Goal: Information Seeking & Learning: Learn about a topic

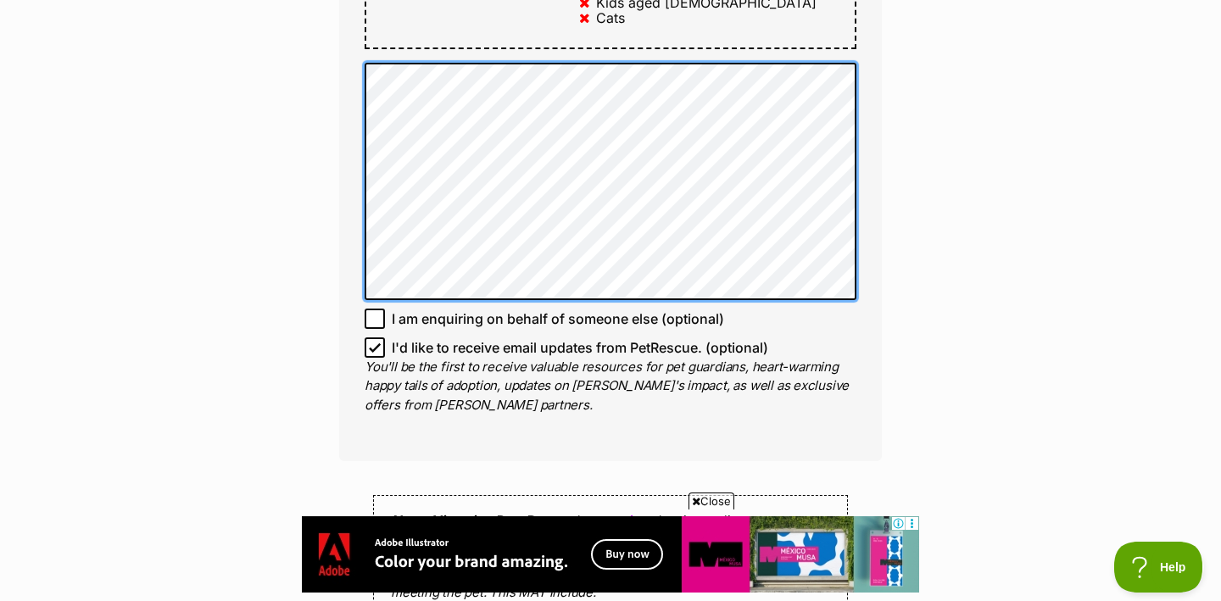
scroll to position [1780, 0]
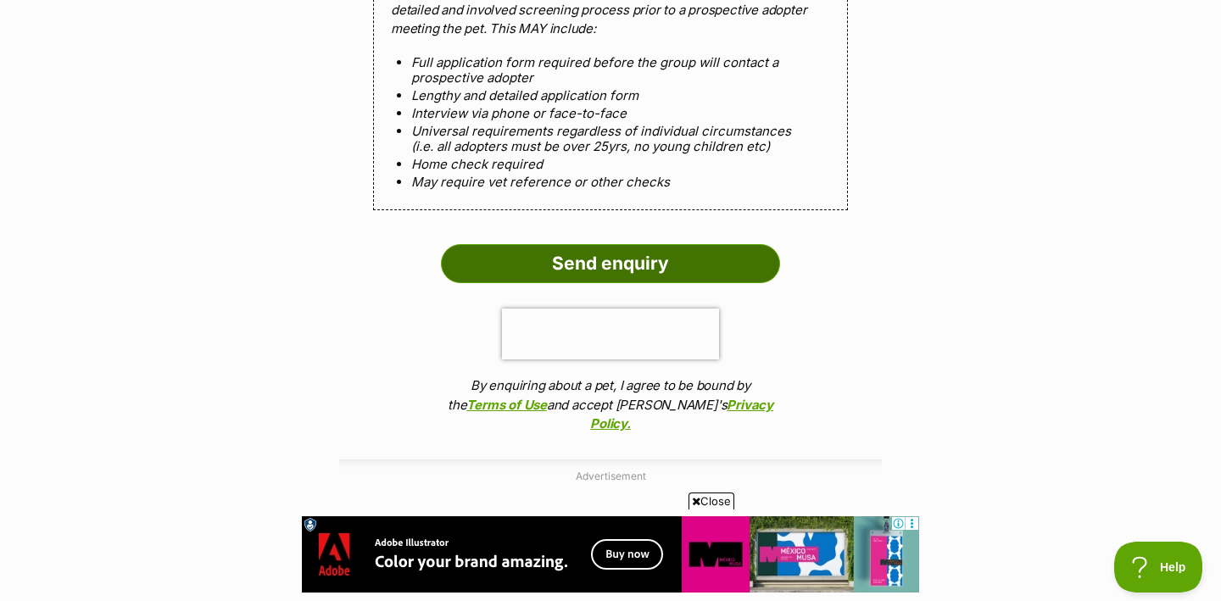
click at [591, 244] on input "Send enquiry" at bounding box center [610, 263] width 339 height 39
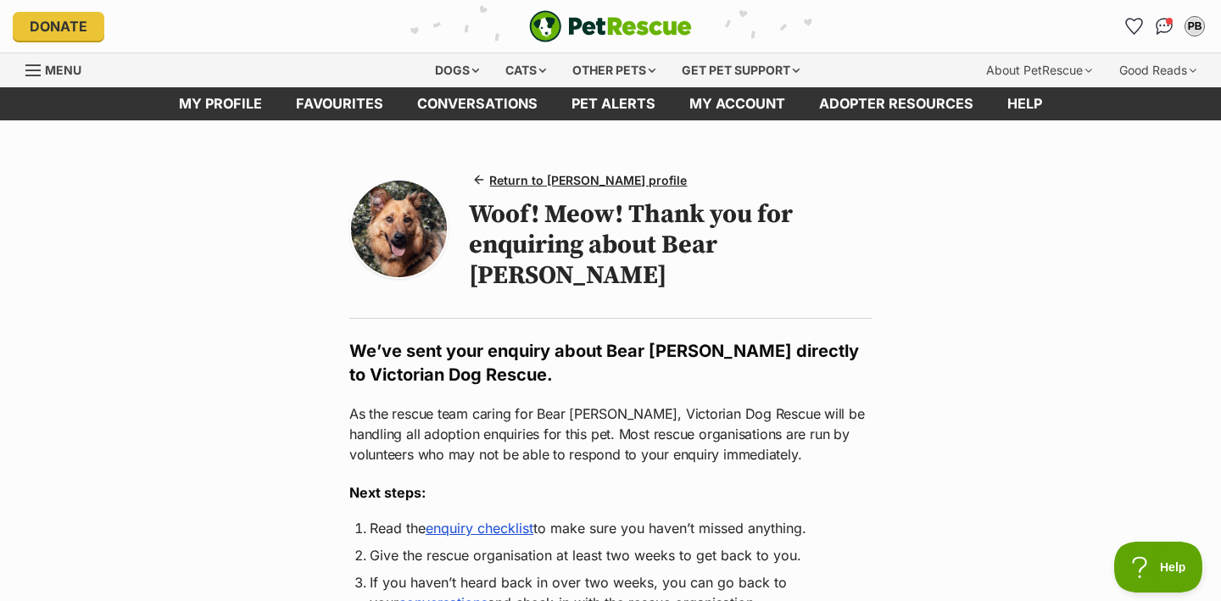
scroll to position [32, 0]
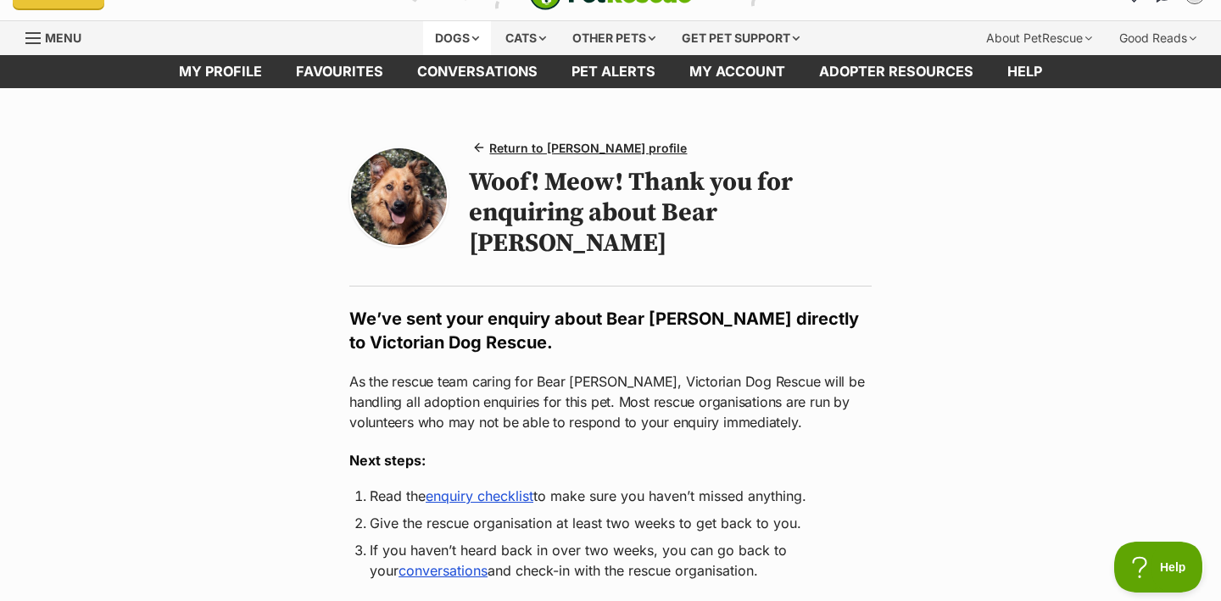
click at [444, 35] on div "Dogs" at bounding box center [457, 38] width 68 height 34
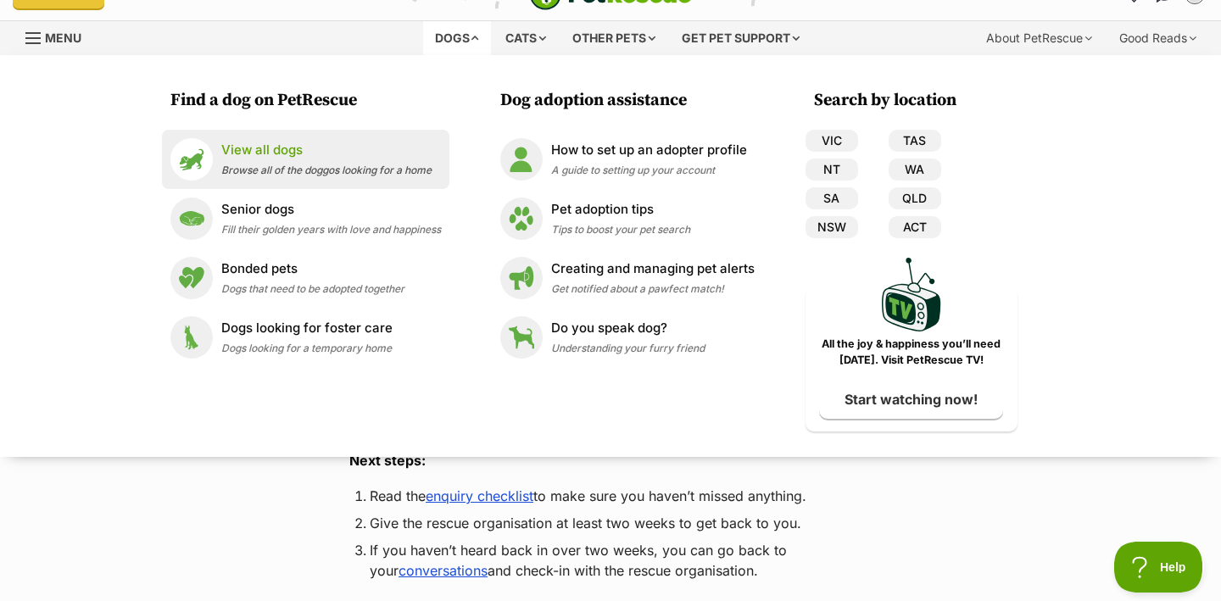
click at [290, 155] on p "View all dogs" at bounding box center [326, 151] width 210 height 20
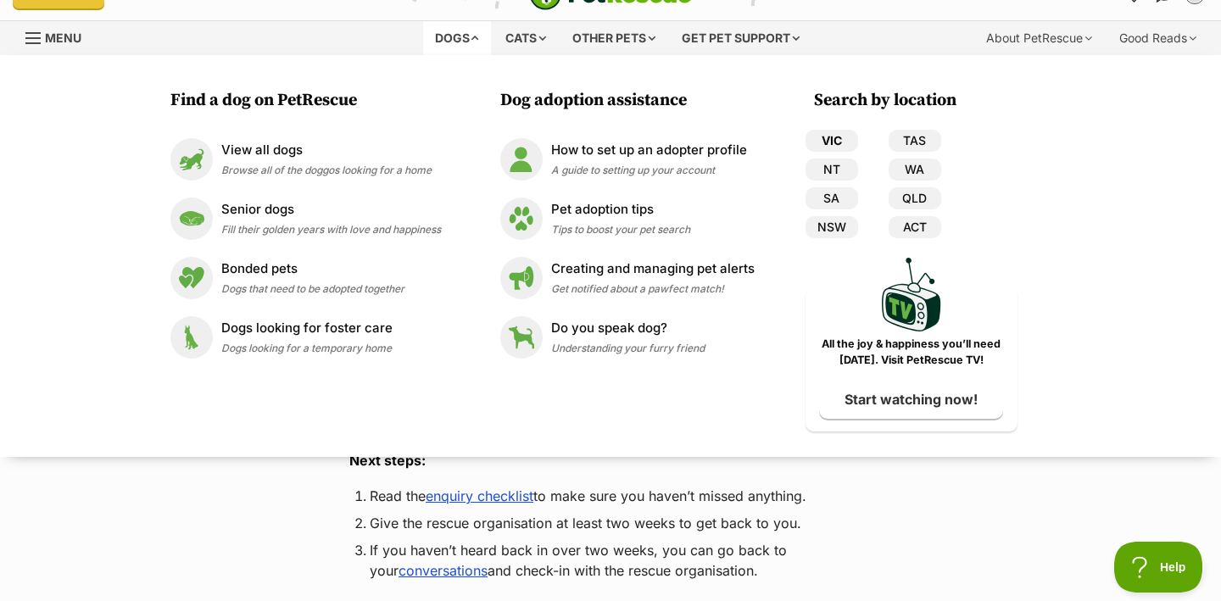
click at [835, 139] on link "VIC" at bounding box center [832, 141] width 53 height 22
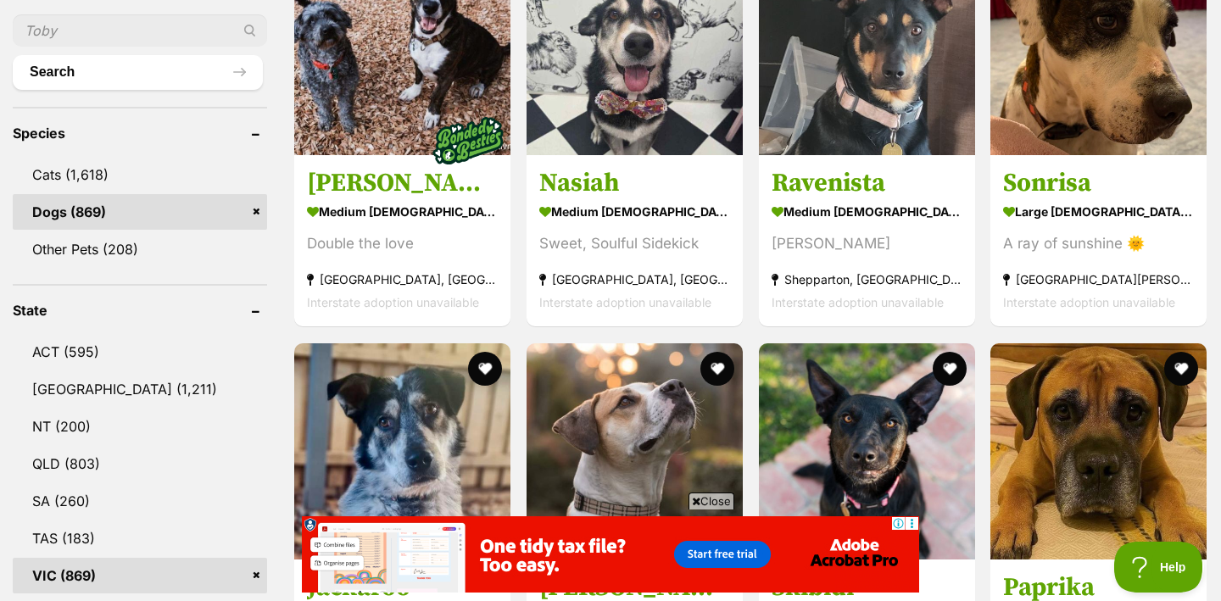
click at [206, 558] on link "VIC (869)" at bounding box center [140, 576] width 254 height 36
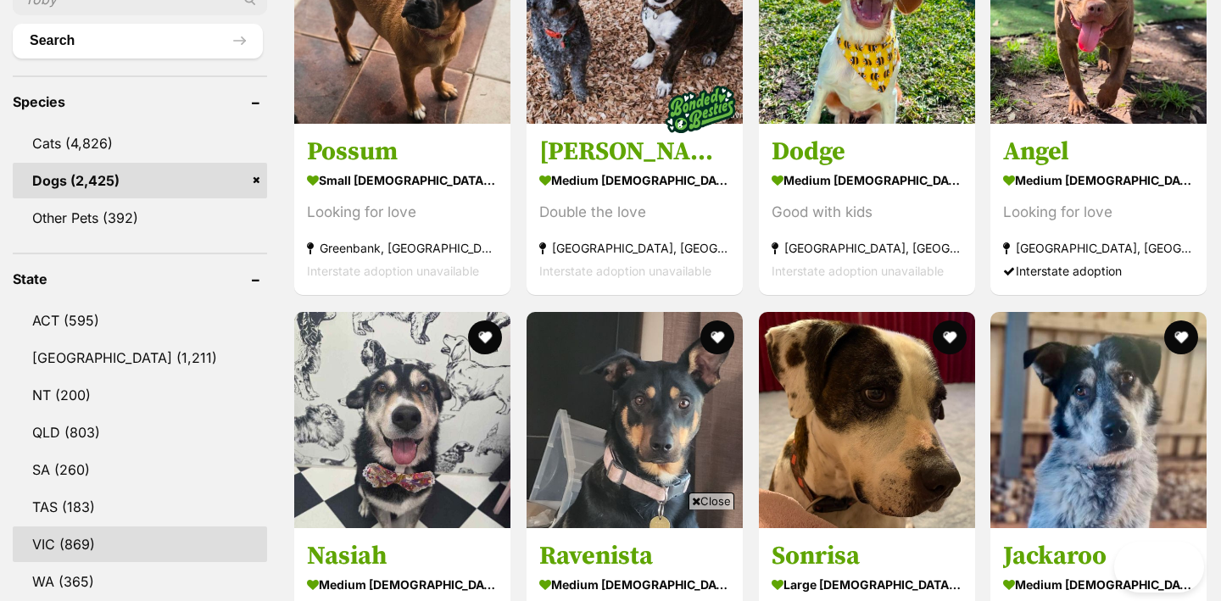
click at [81, 542] on link "VIC (869)" at bounding box center [140, 545] width 254 height 36
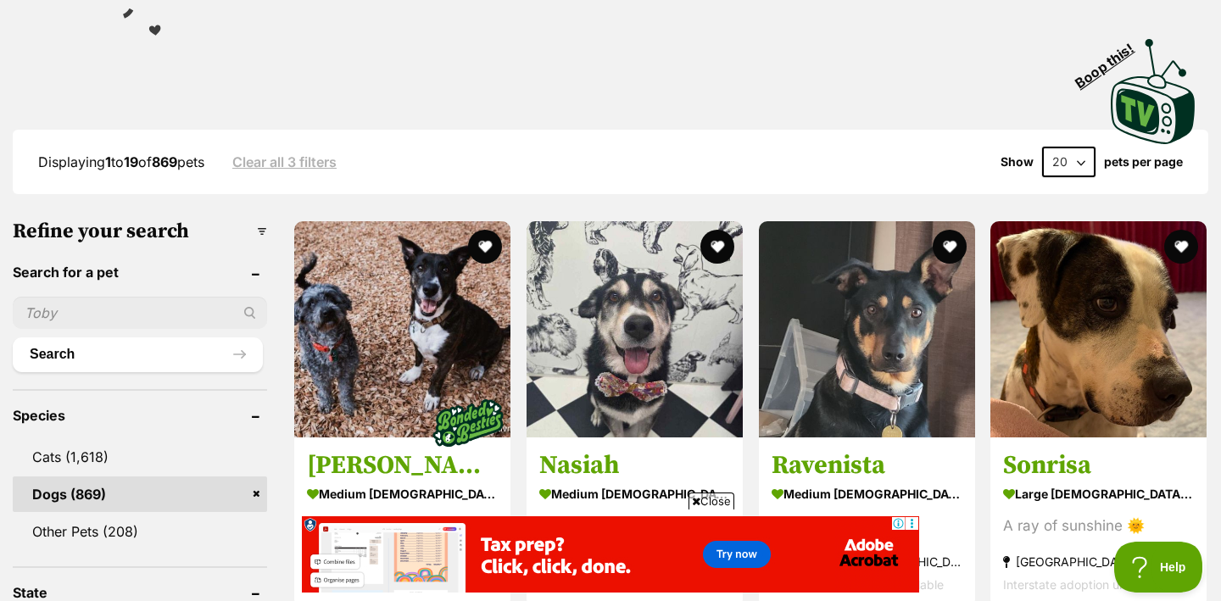
click at [148, 318] on input "text" at bounding box center [140, 313] width 254 height 32
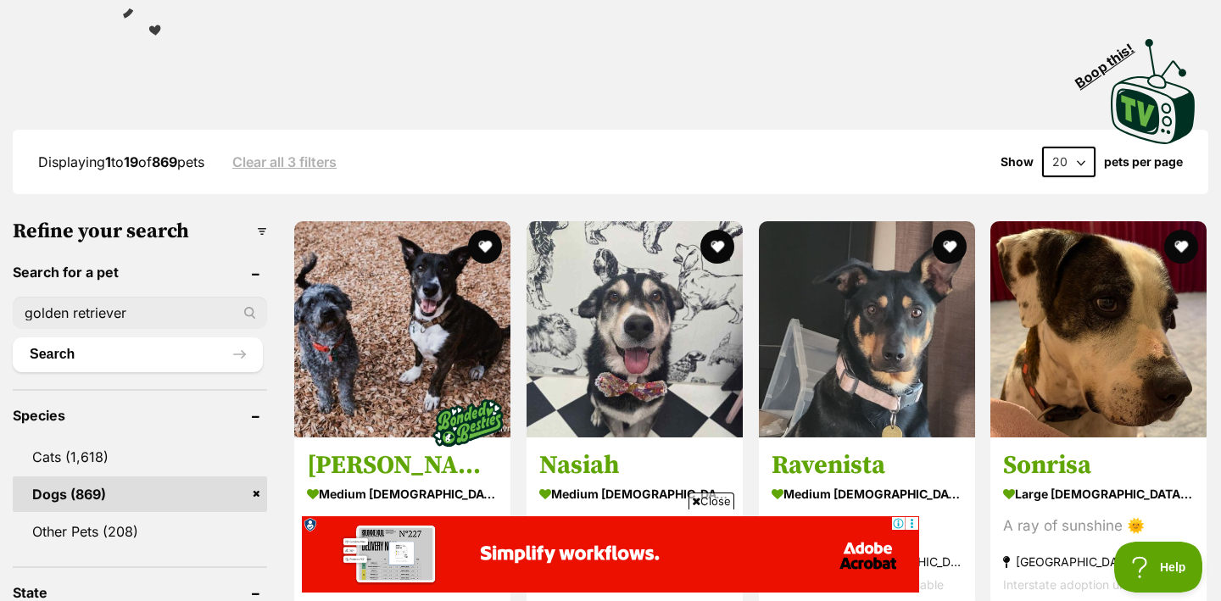
click at [253, 304] on input "golden retriever" at bounding box center [140, 313] width 254 height 32
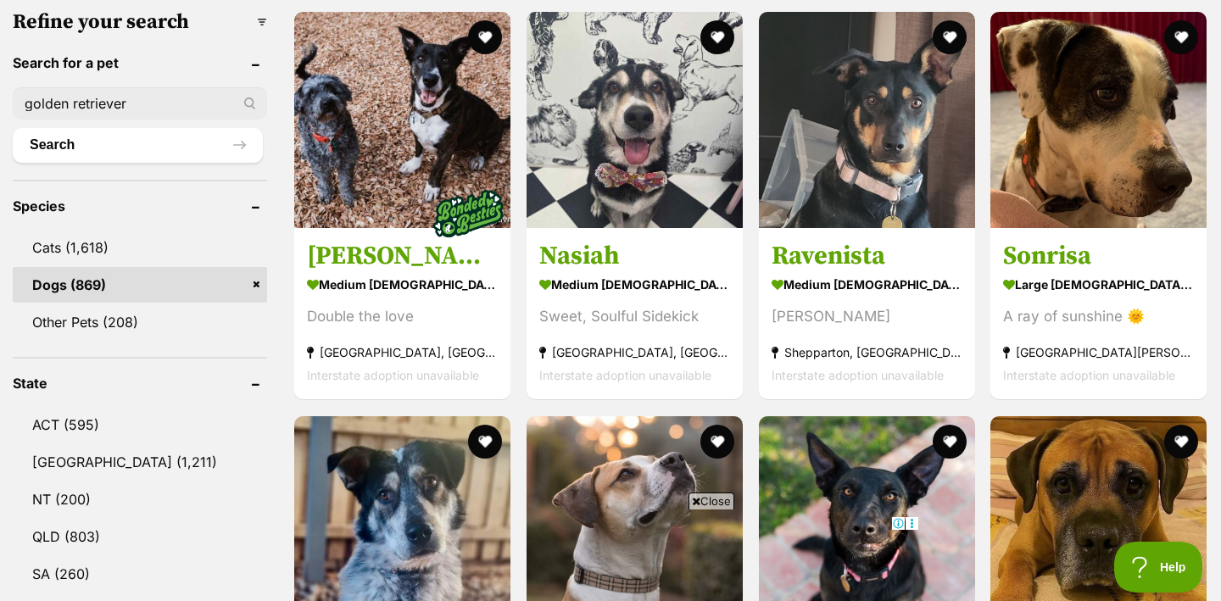
scroll to position [601, 0]
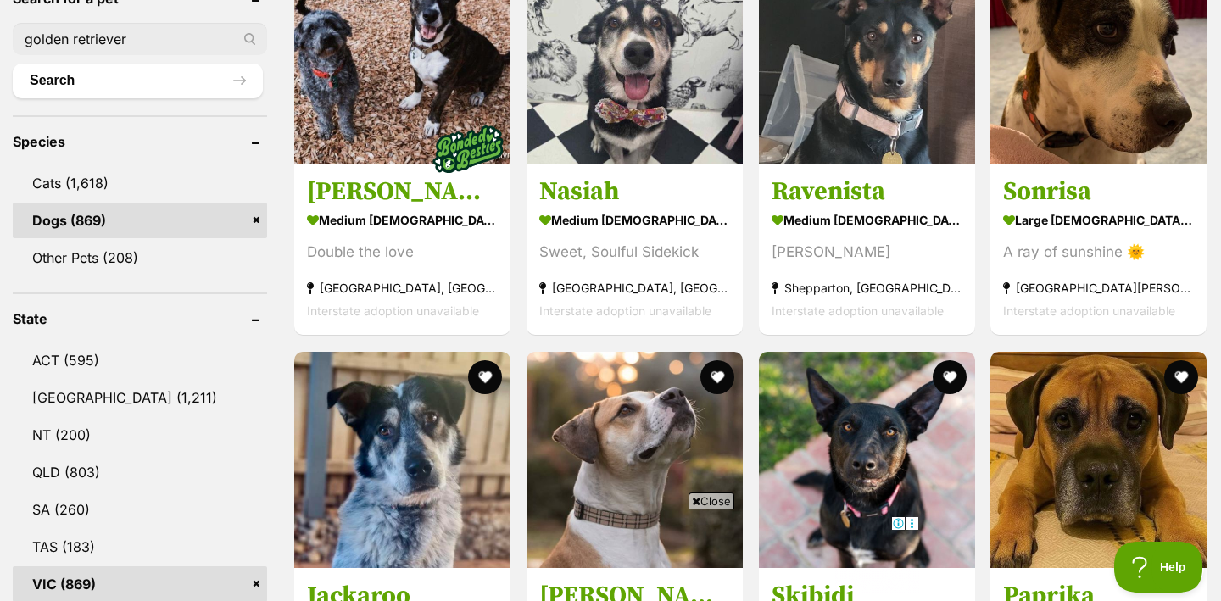
type input "golden retriever"
click at [250, 36] on div "golden retriever" at bounding box center [140, 39] width 254 height 32
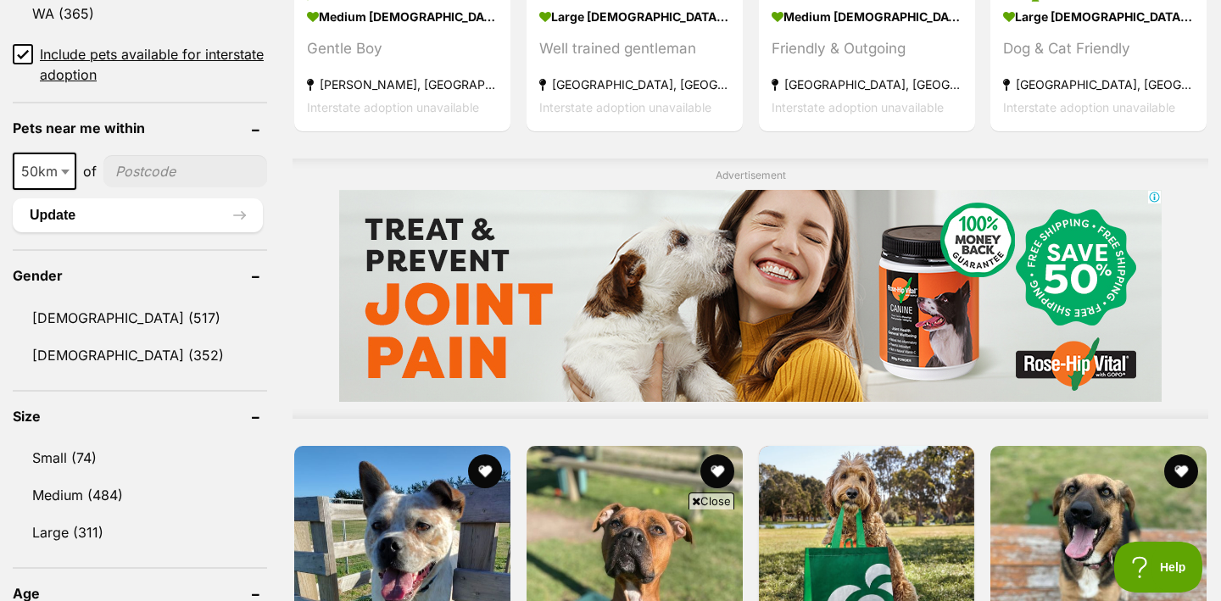
scroll to position [1212, 0]
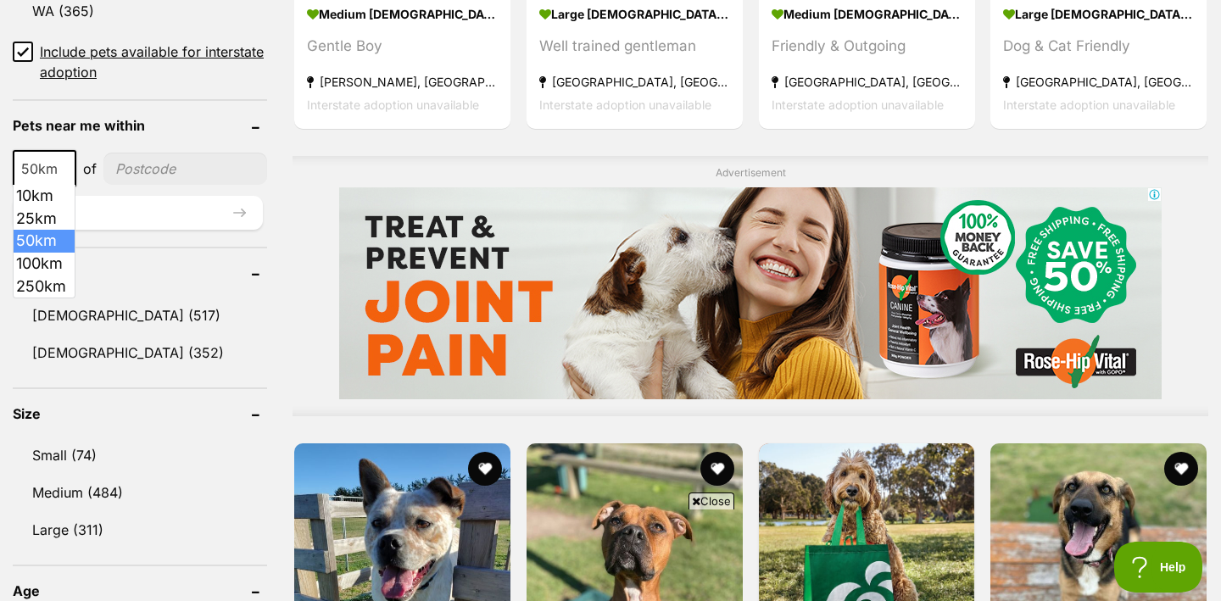
click at [67, 167] on b at bounding box center [65, 169] width 8 height 5
select select "25"
click at [196, 175] on input"] "postcode" at bounding box center [185, 169] width 164 height 32
type input"] "3186"
click at [65, 167] on b at bounding box center [65, 169] width 8 height 5
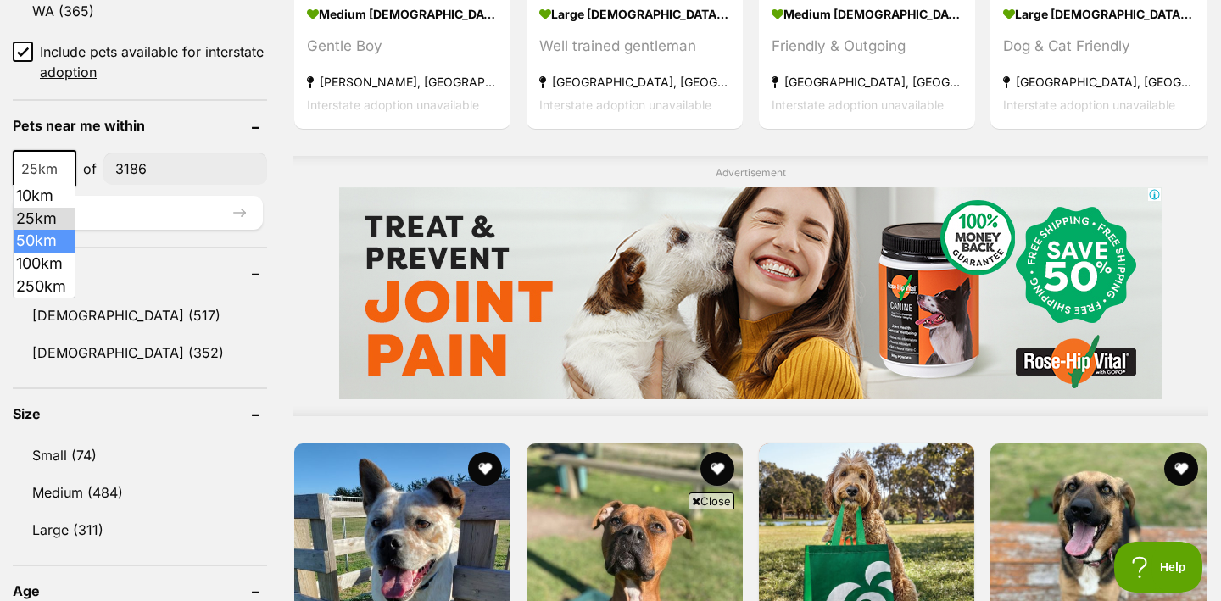
select select "50"
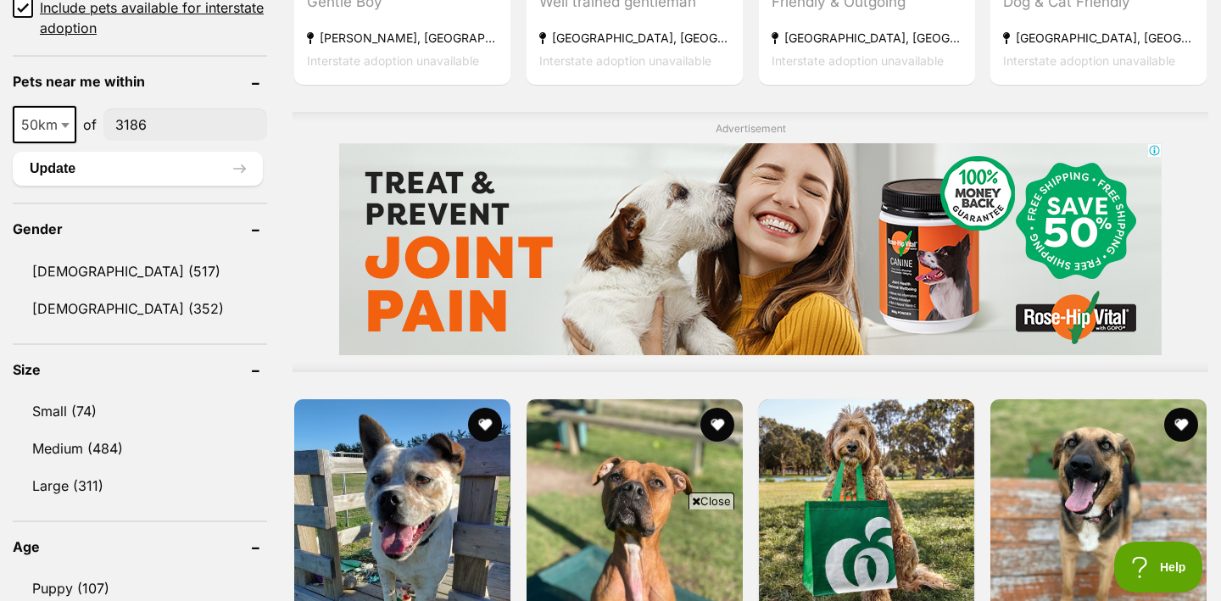
scroll to position [1260, 0]
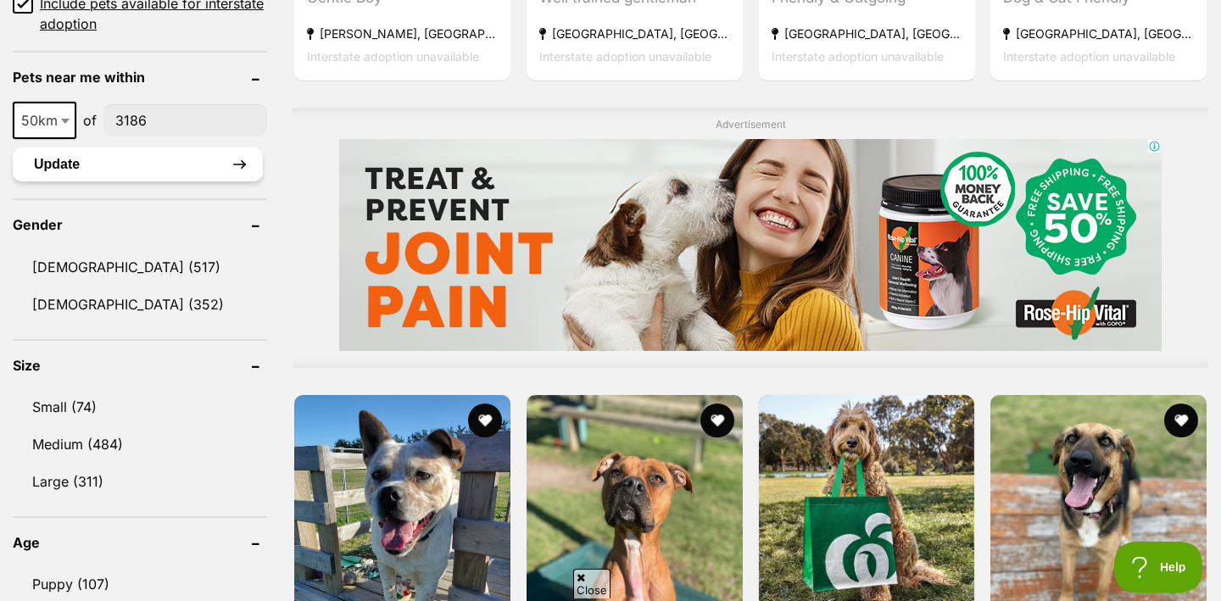
click at [70, 165] on button "Update" at bounding box center [138, 165] width 250 height 34
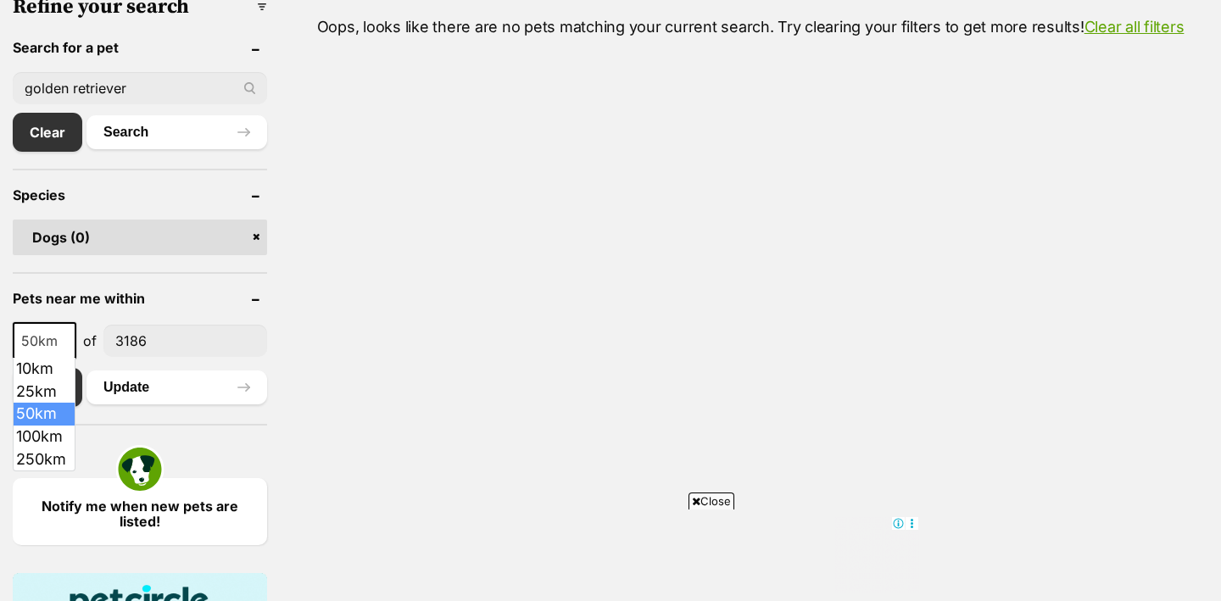
click at [68, 339] on b at bounding box center [65, 341] width 8 height 5
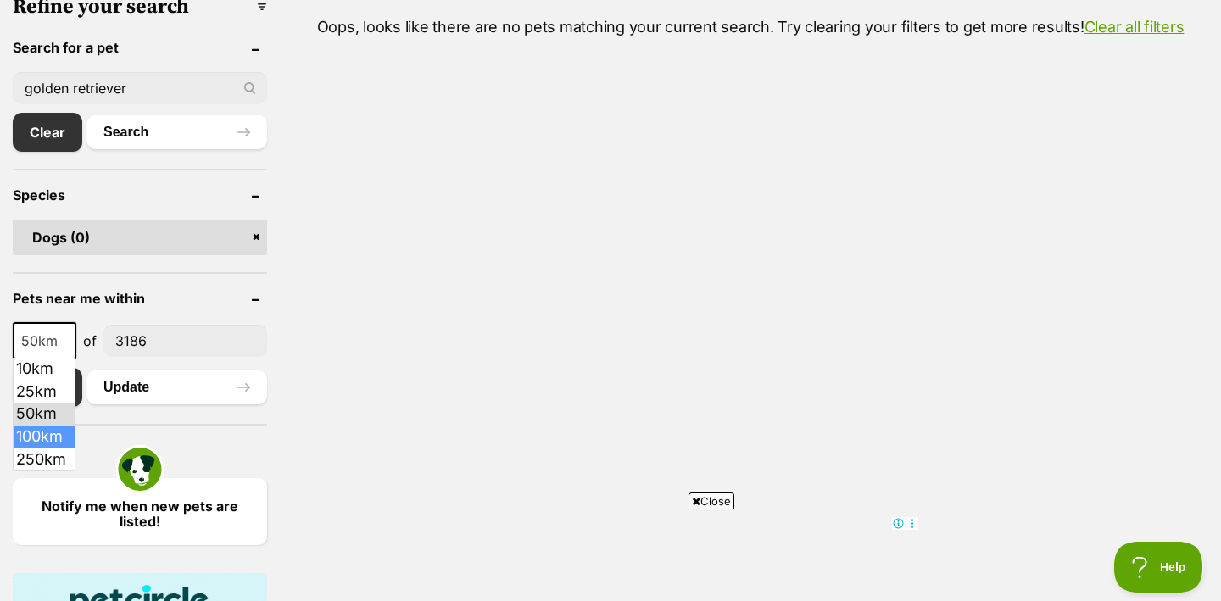
select select "100"
click at [135, 389] on button "Update" at bounding box center [176, 388] width 181 height 34
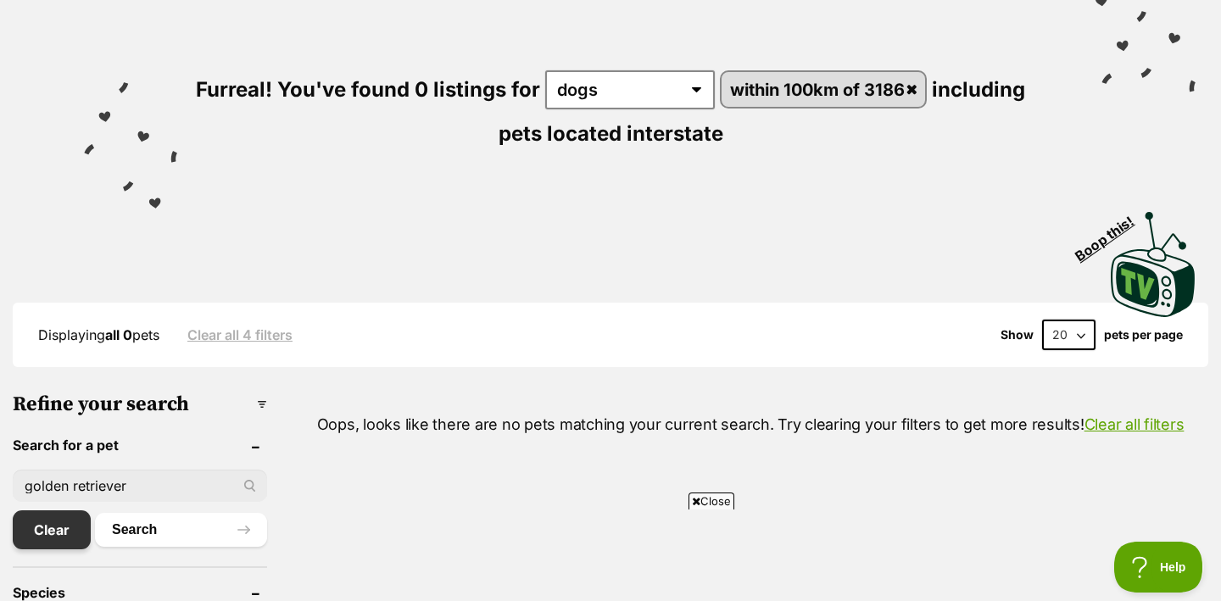
click at [42, 529] on link "Clear" at bounding box center [52, 530] width 78 height 39
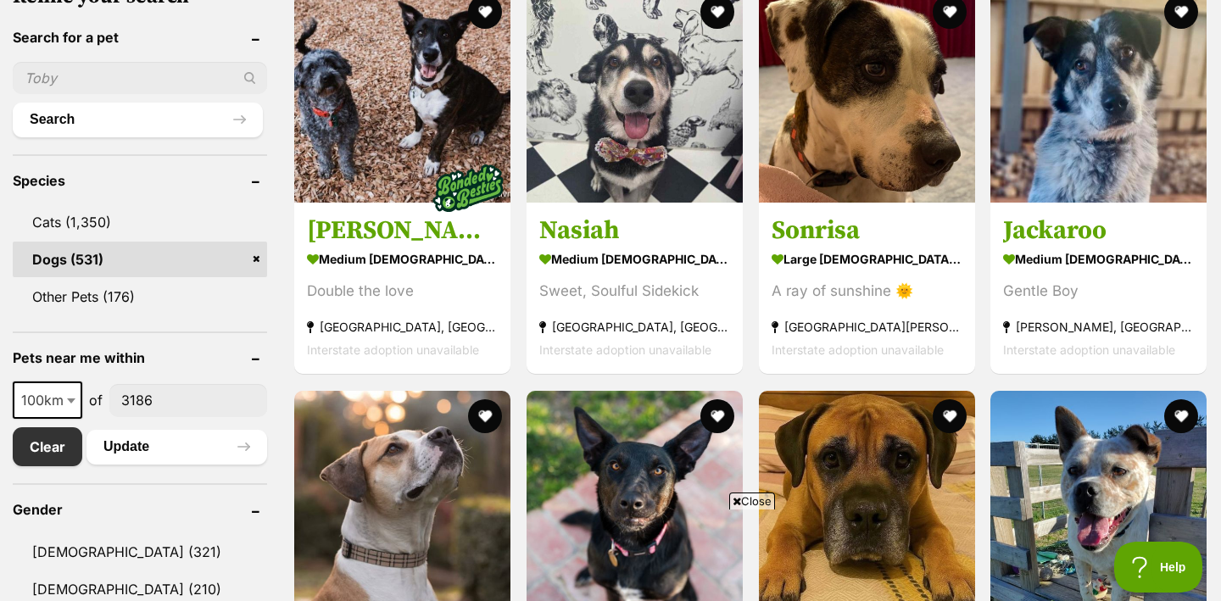
scroll to position [621, 0]
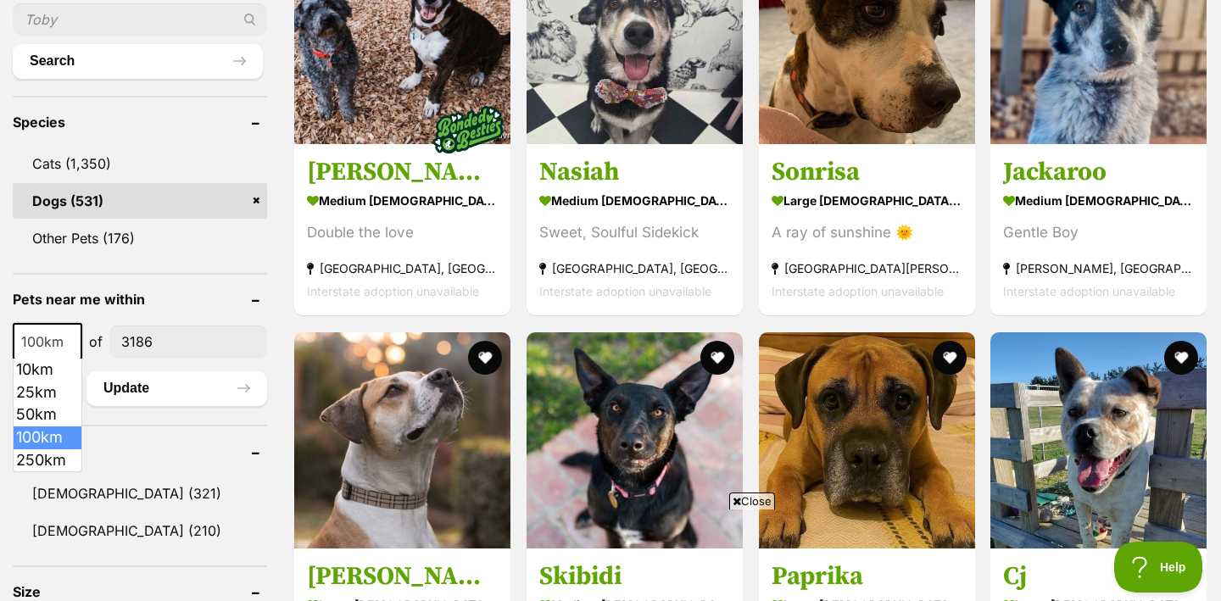
click at [71, 341] on b at bounding box center [71, 342] width 8 height 5
select select "250"
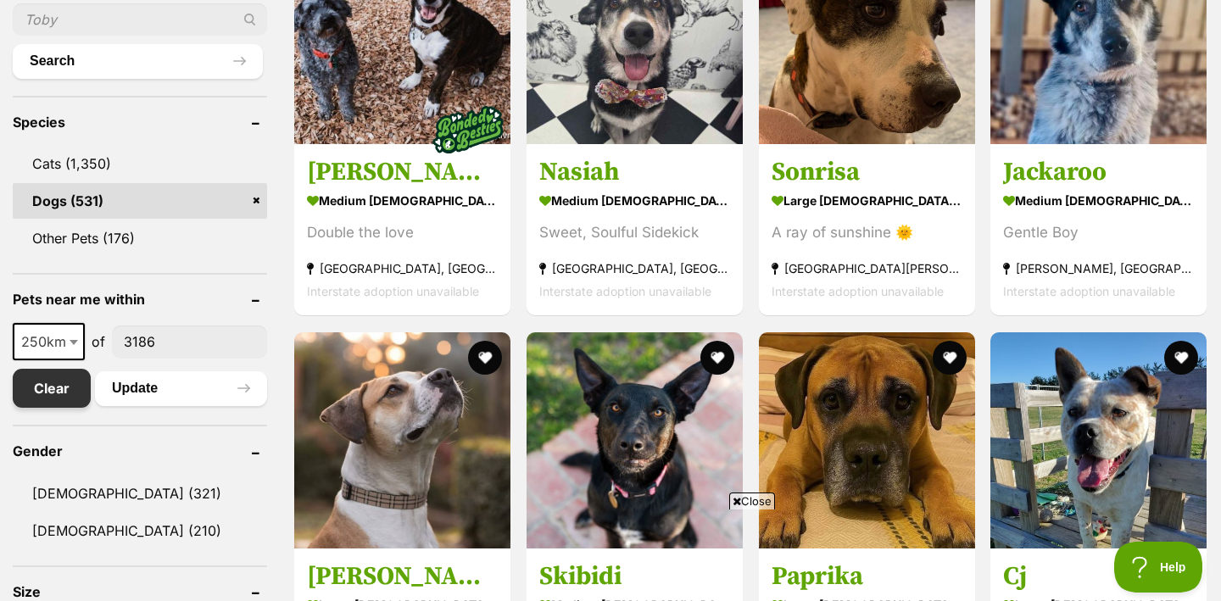
click at [50, 389] on link "Clear" at bounding box center [52, 388] width 78 height 39
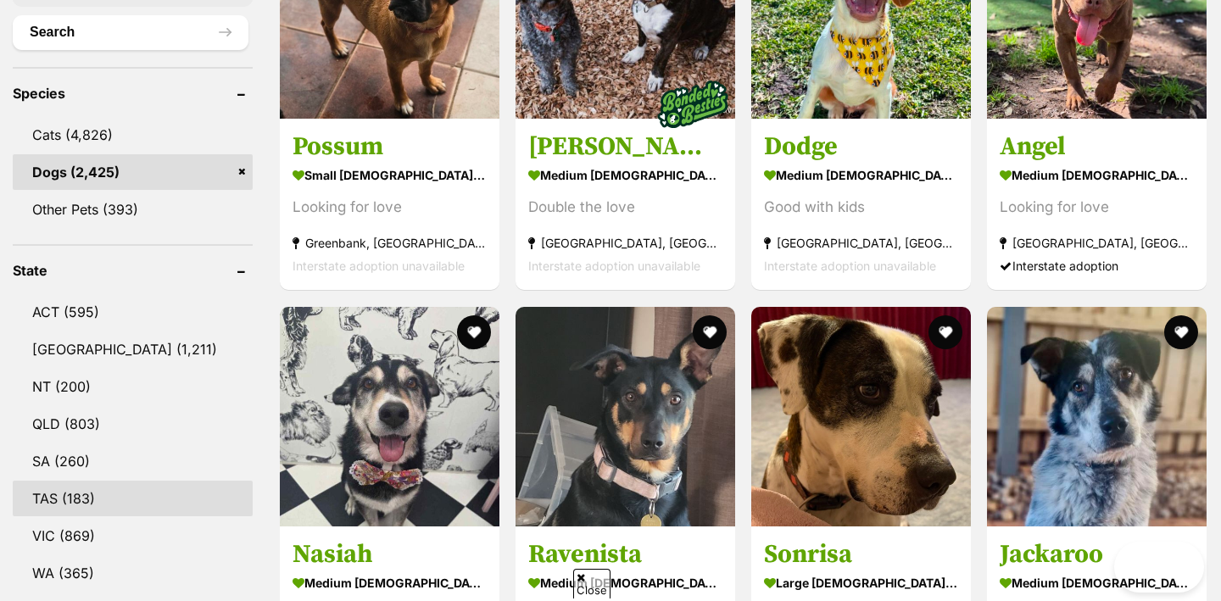
scroll to position [715, 0]
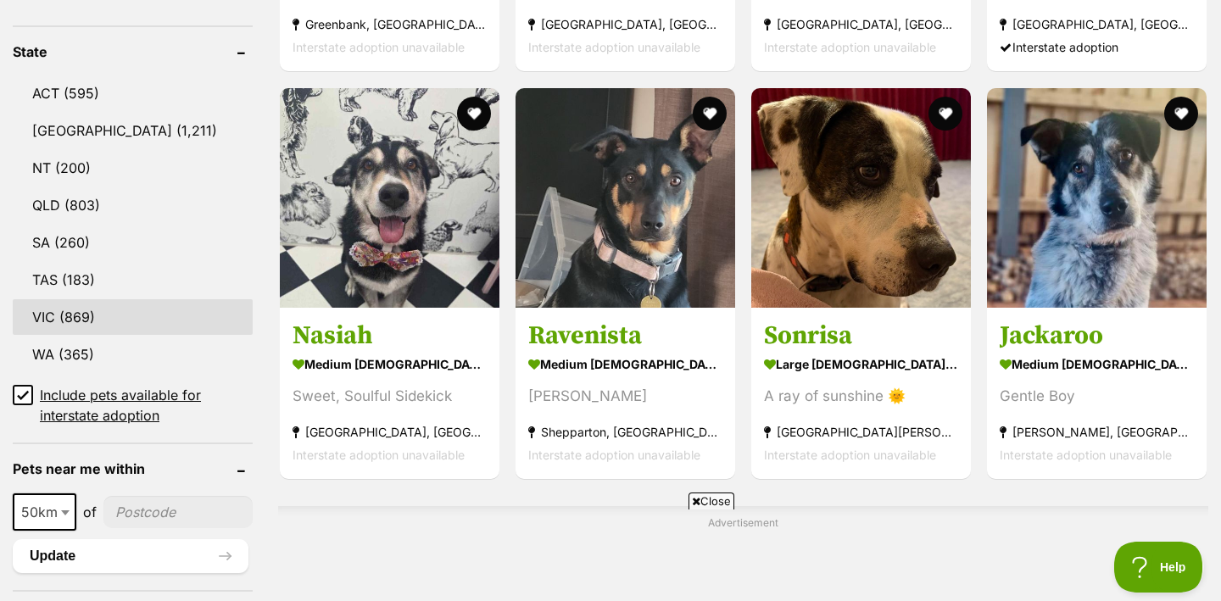
scroll to position [0, 0]
click at [84, 321] on link "VIC (869)" at bounding box center [133, 317] width 240 height 36
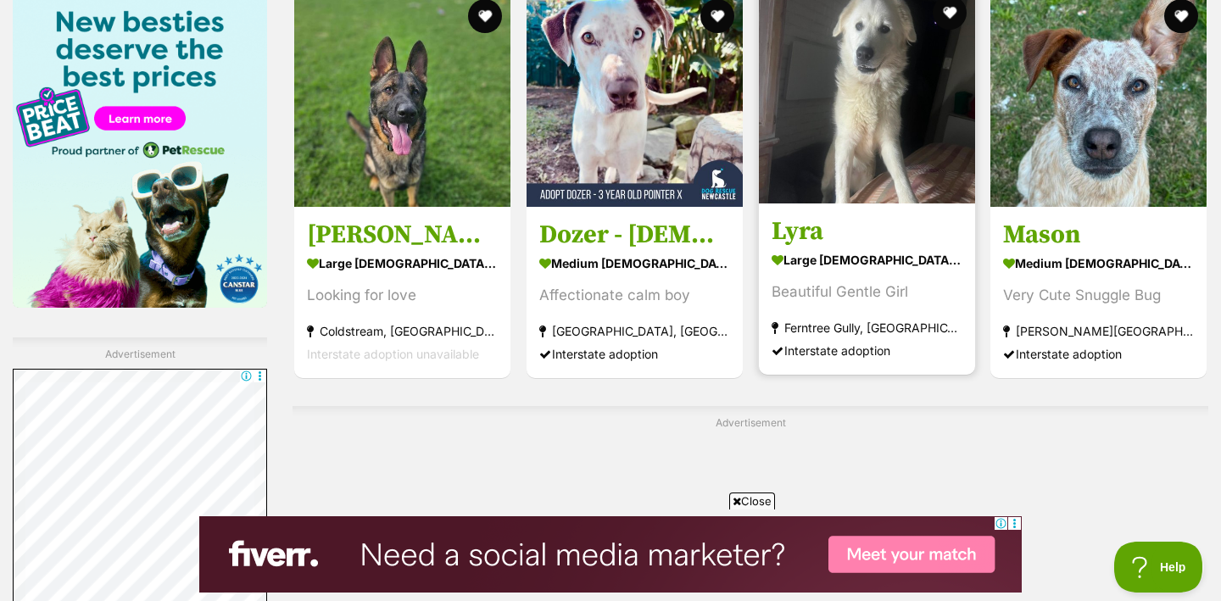
click at [823, 255] on strong "large female Dog" at bounding box center [867, 260] width 191 height 25
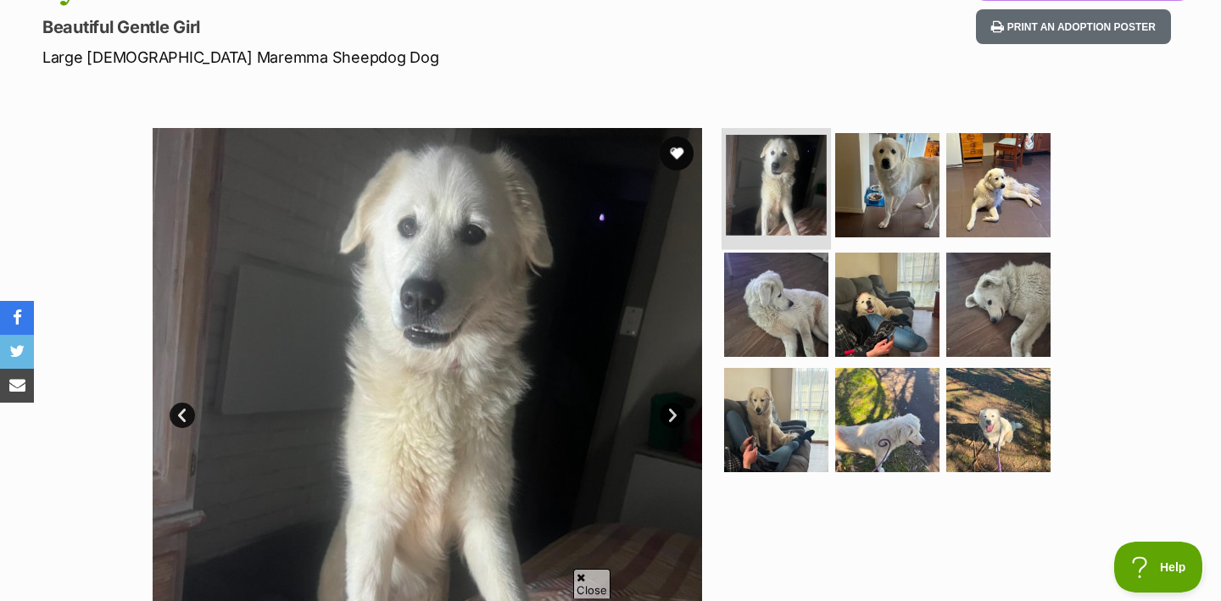
click at [790, 186] on img at bounding box center [776, 185] width 101 height 101
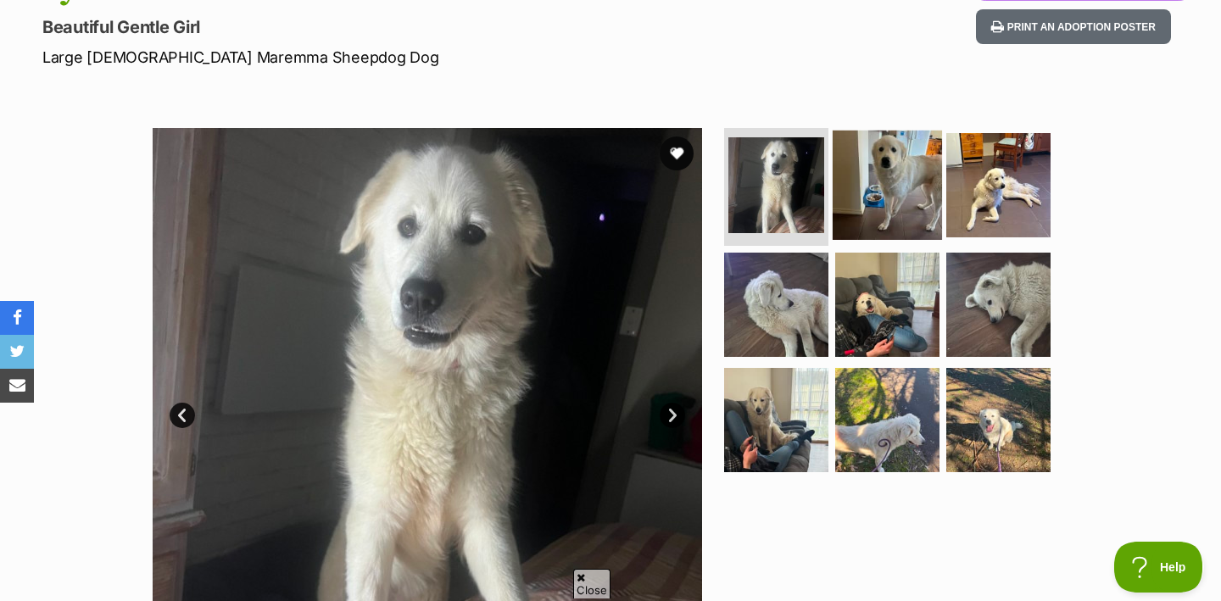
click at [875, 183] on img at bounding box center [887, 184] width 109 height 109
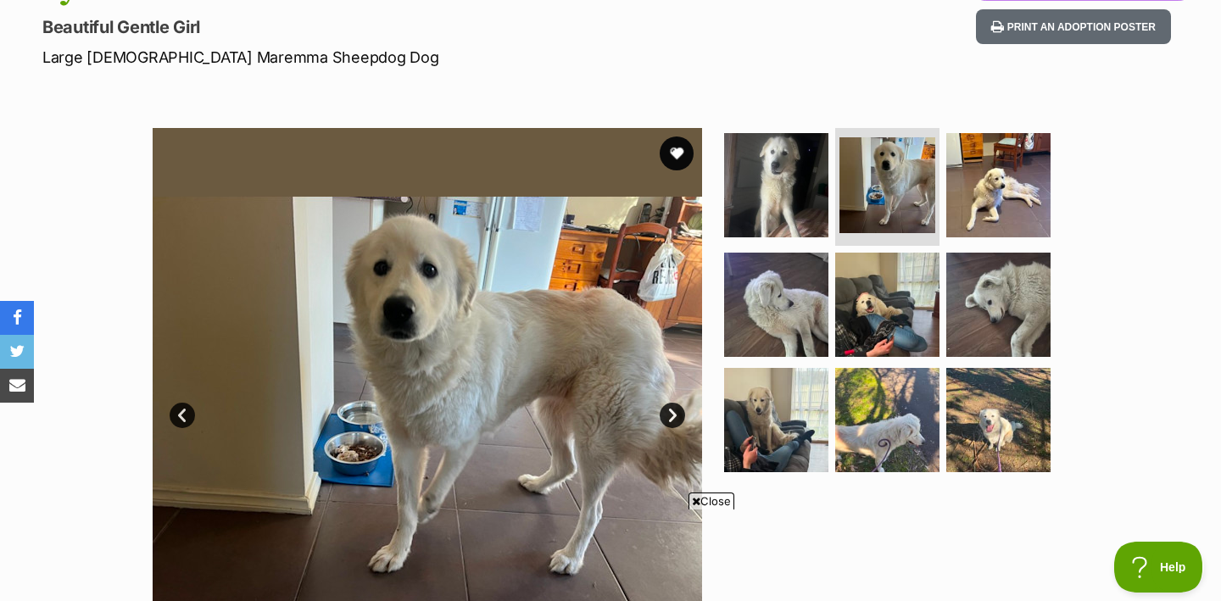
click at [668, 410] on link "Next" at bounding box center [672, 415] width 25 height 25
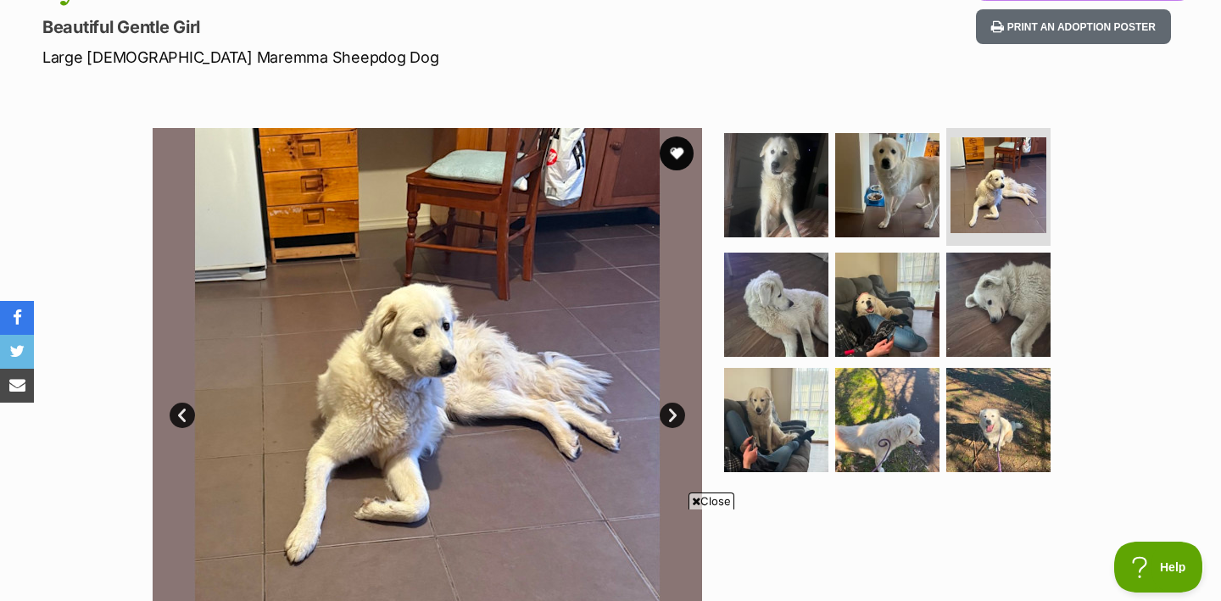
click at [669, 410] on link "Next" at bounding box center [672, 415] width 25 height 25
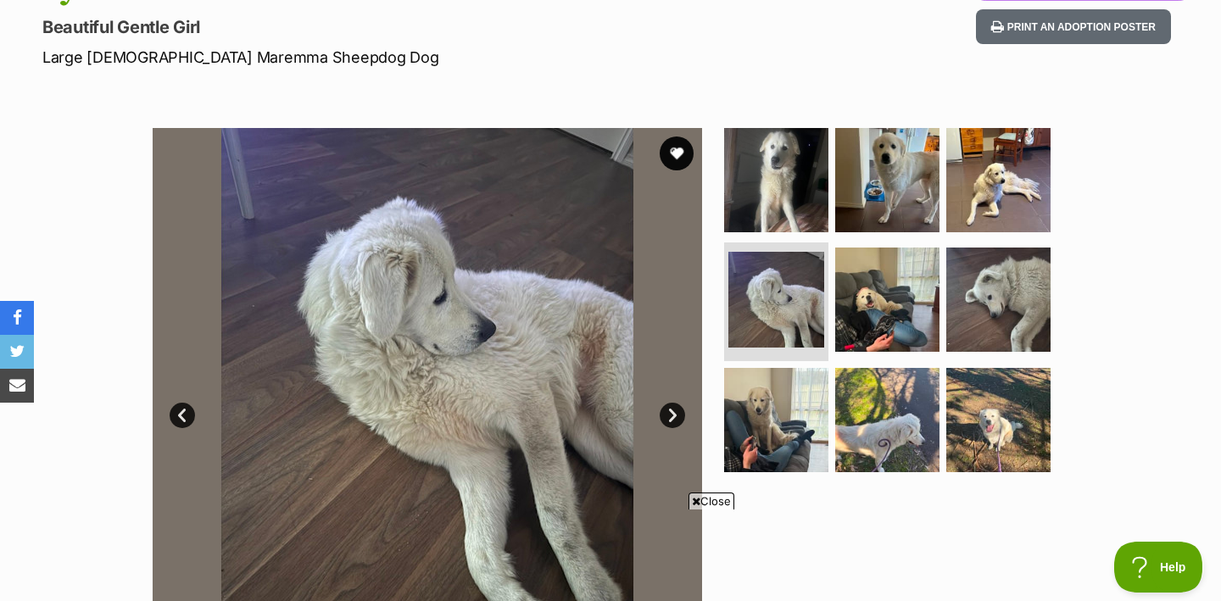
click at [669, 409] on link "Next" at bounding box center [672, 415] width 25 height 25
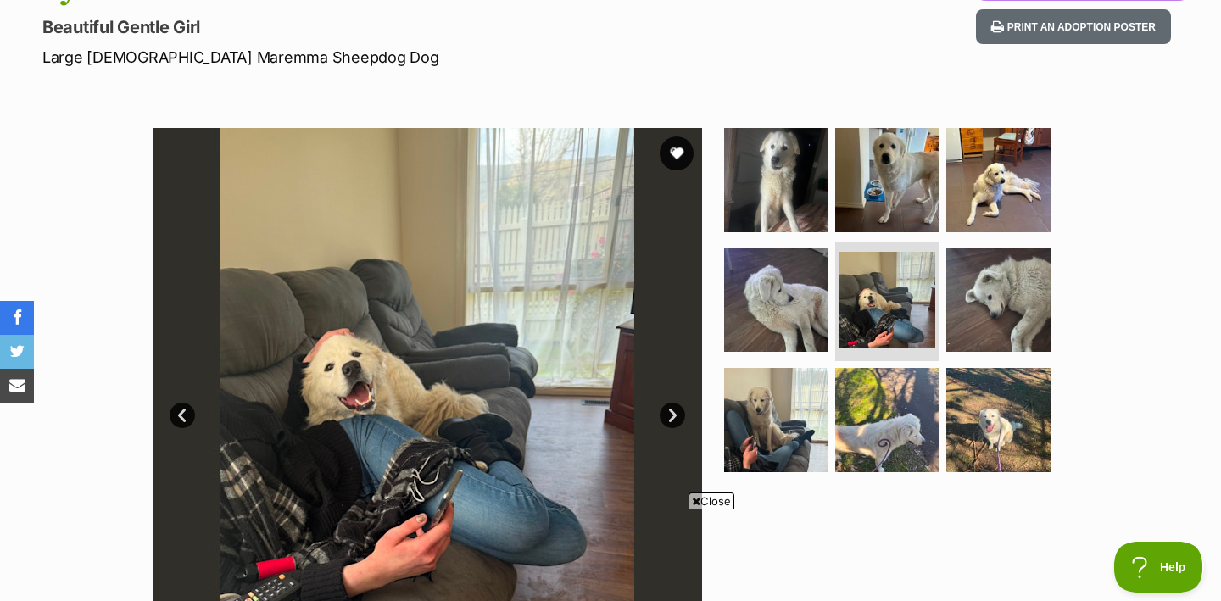
click at [669, 409] on link "Next" at bounding box center [672, 415] width 25 height 25
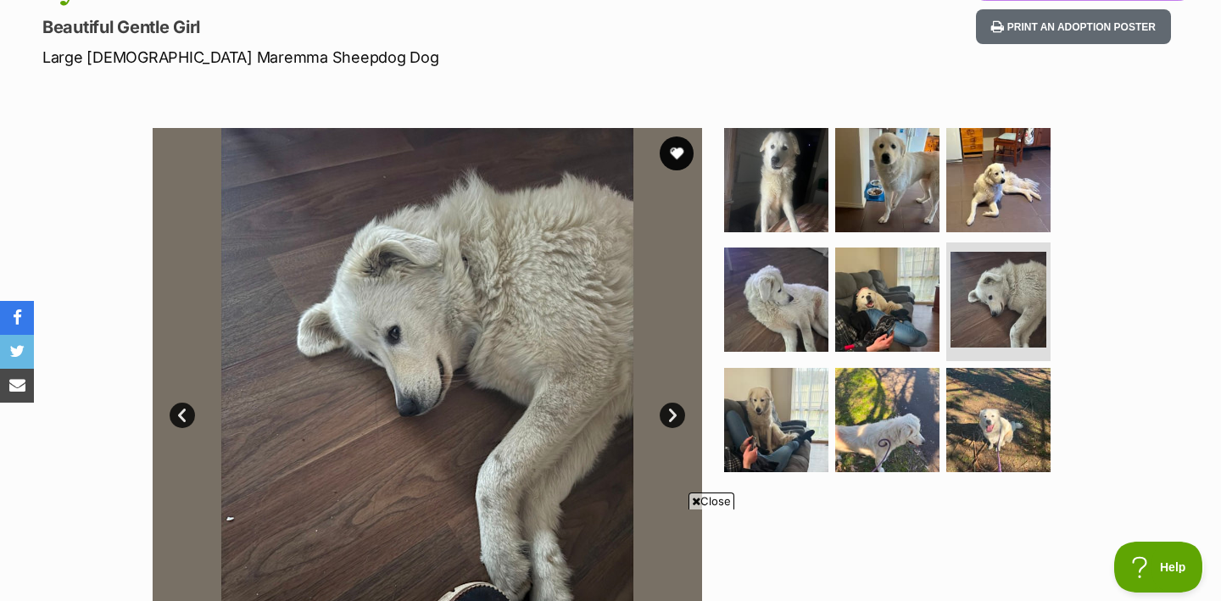
click at [669, 408] on link "Next" at bounding box center [672, 415] width 25 height 25
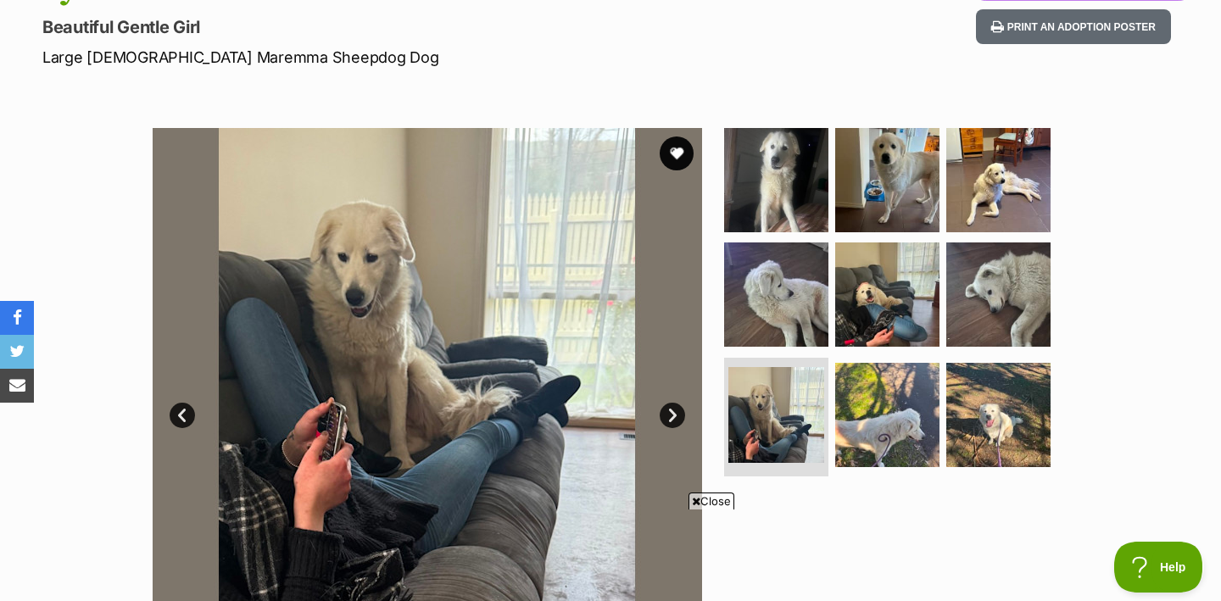
click at [670, 407] on link "Next" at bounding box center [672, 415] width 25 height 25
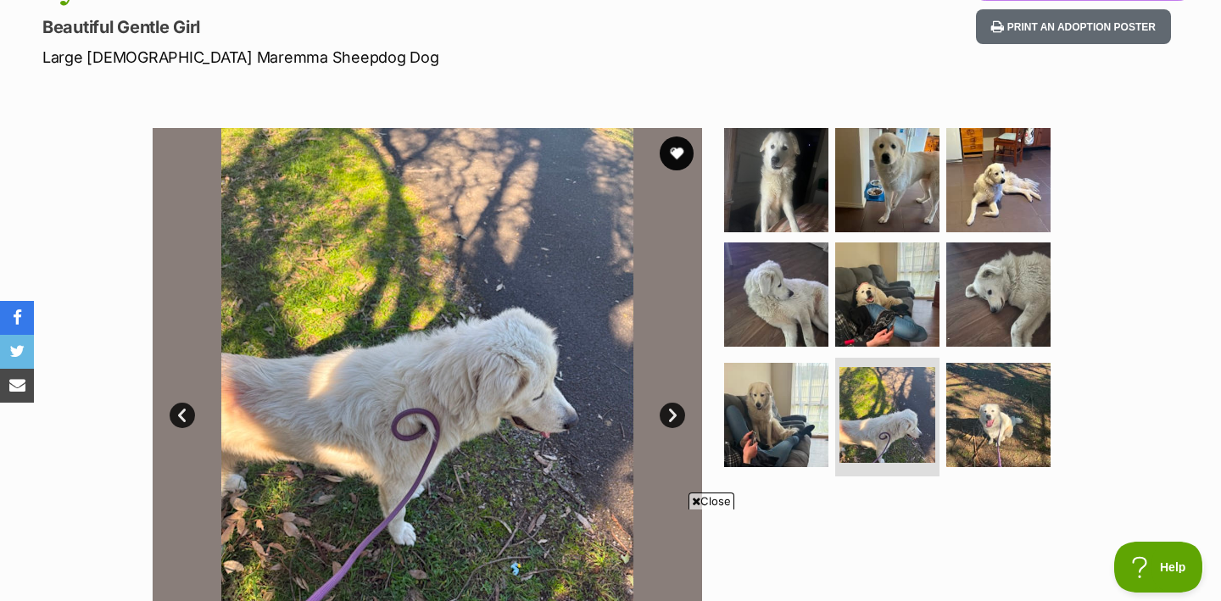
click at [671, 407] on link "Next" at bounding box center [672, 415] width 25 height 25
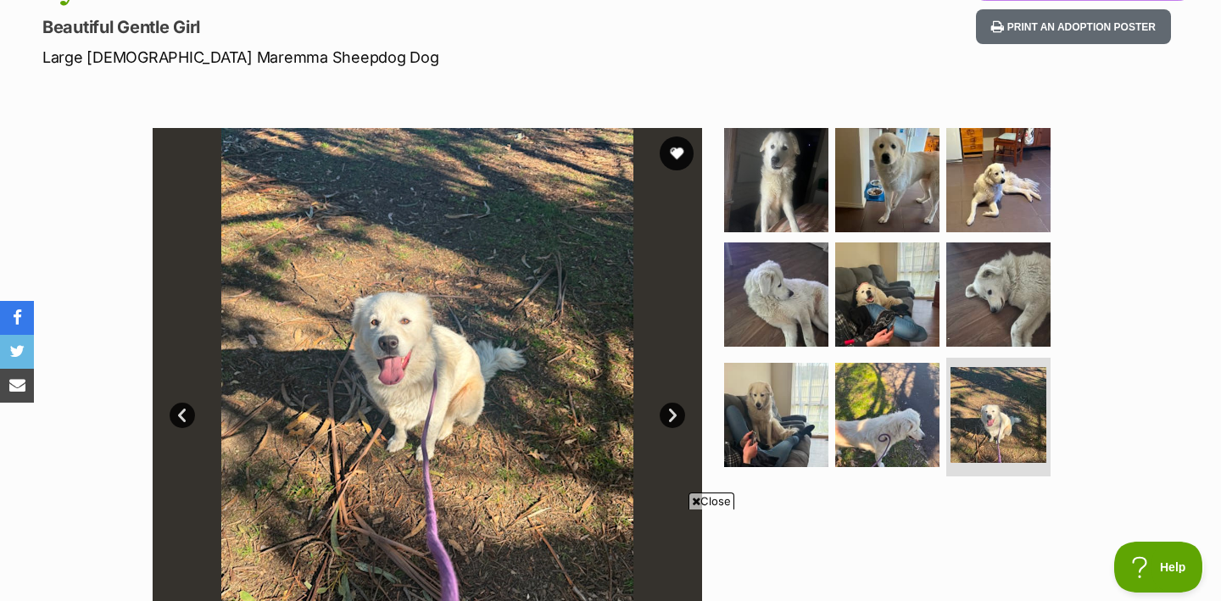
click at [671, 406] on link "Next" at bounding box center [672, 415] width 25 height 25
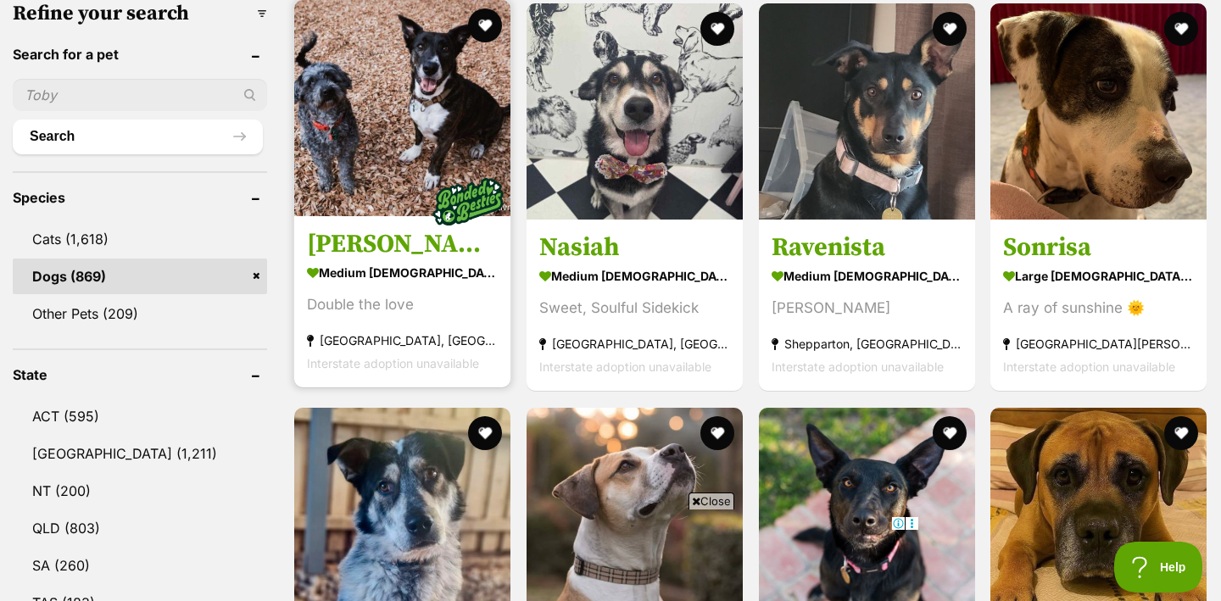
scroll to position [555, 0]
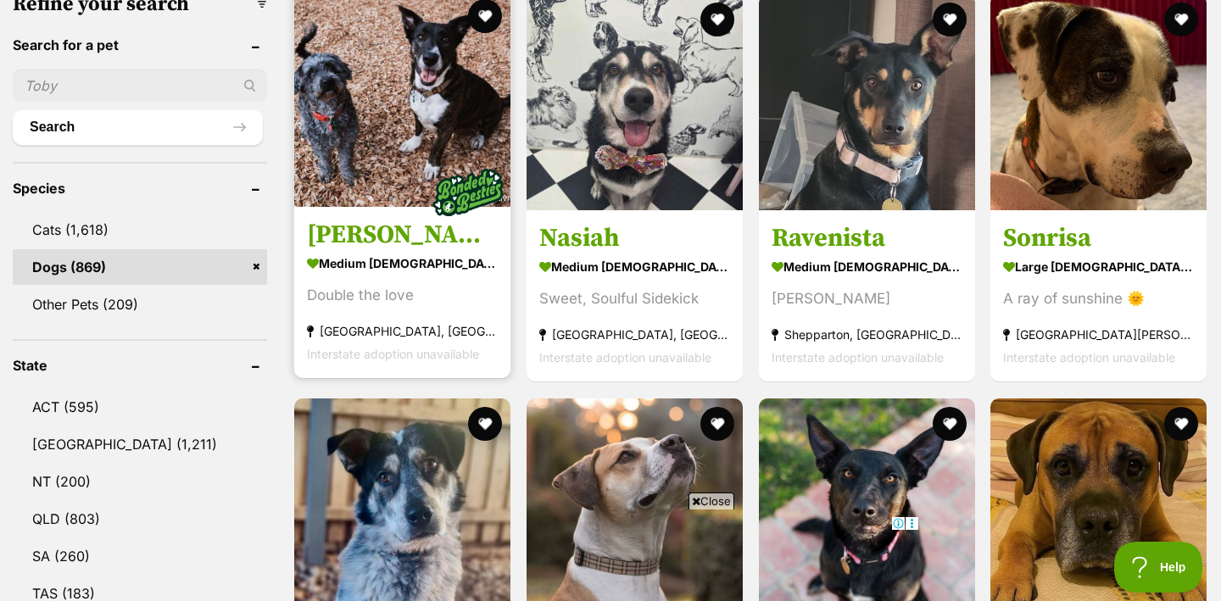
click at [364, 234] on h3 "Oscar and Annika Newhaven" at bounding box center [402, 236] width 191 height 32
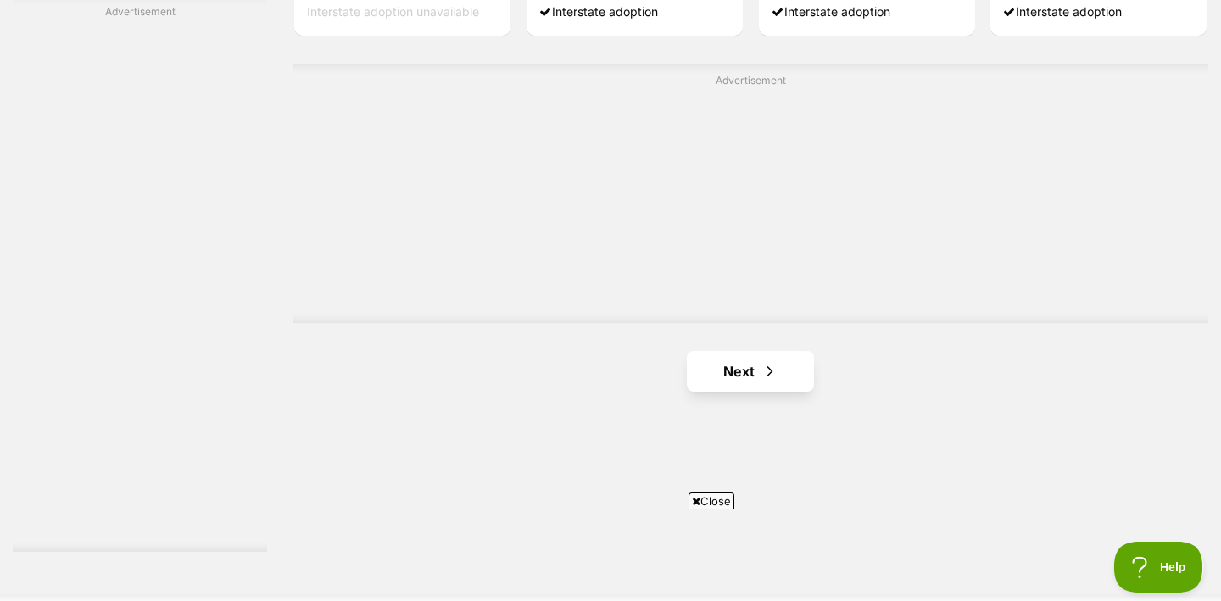
click at [760, 365] on link "Next" at bounding box center [750, 371] width 127 height 41
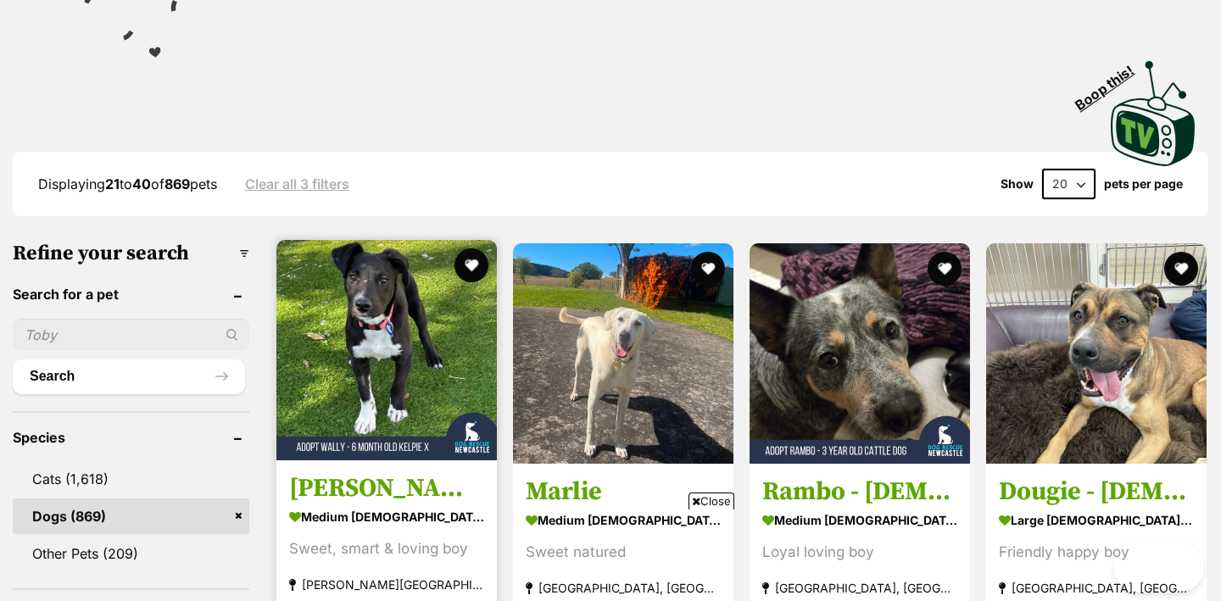
scroll to position [303, 0]
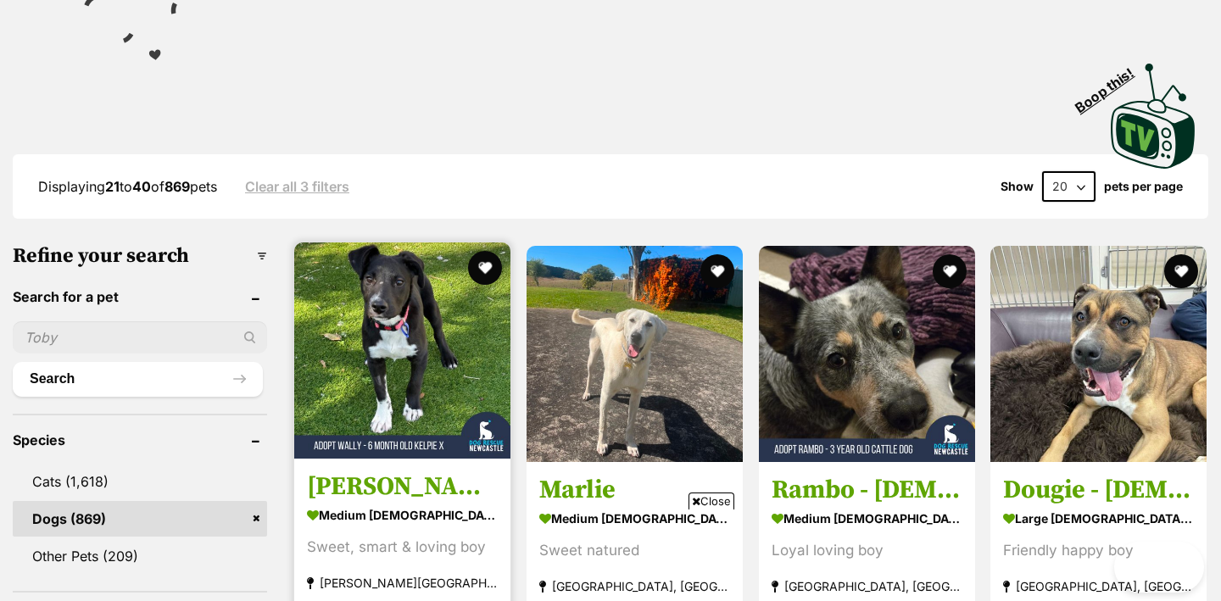
click at [310, 442] on img at bounding box center [402, 351] width 216 height 216
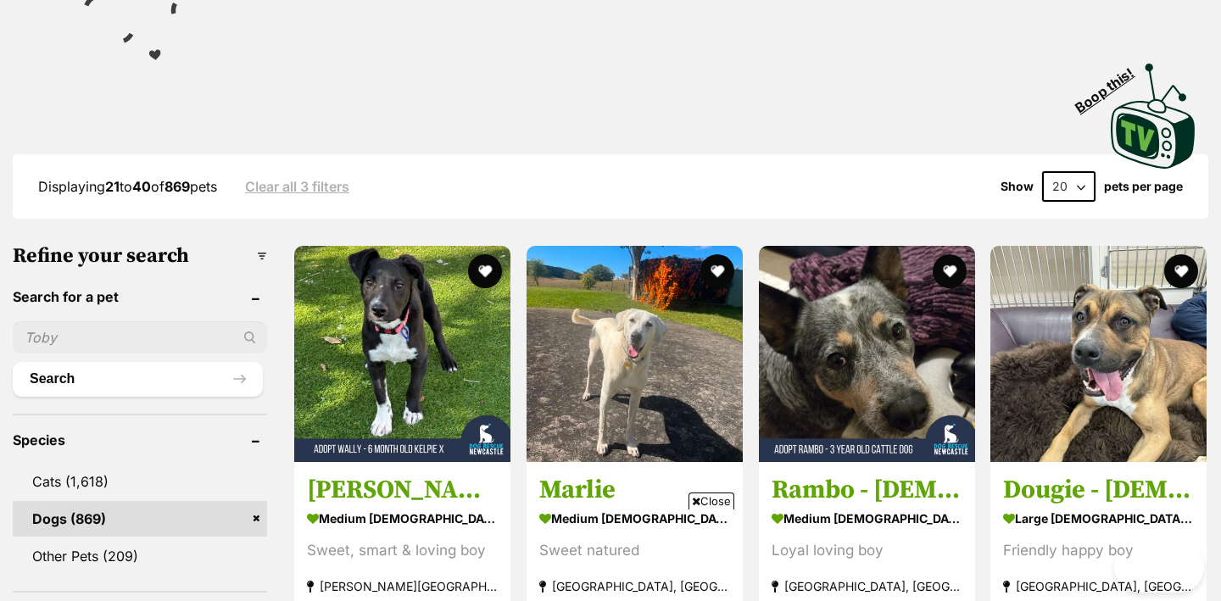
scroll to position [311, 0]
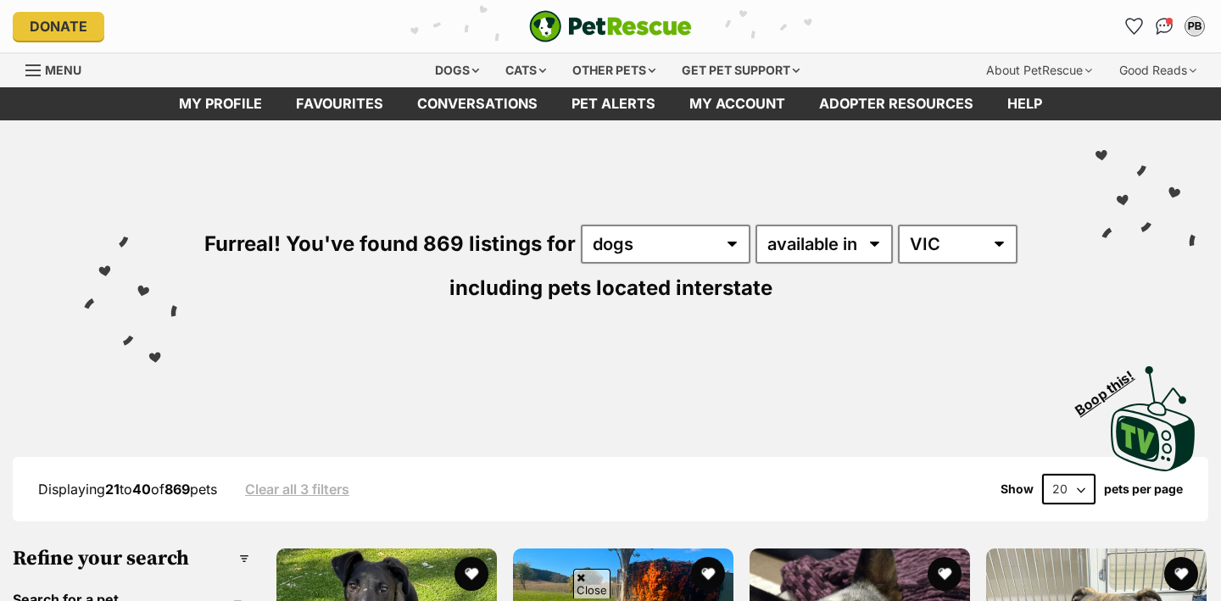
scroll to position [1123, 0]
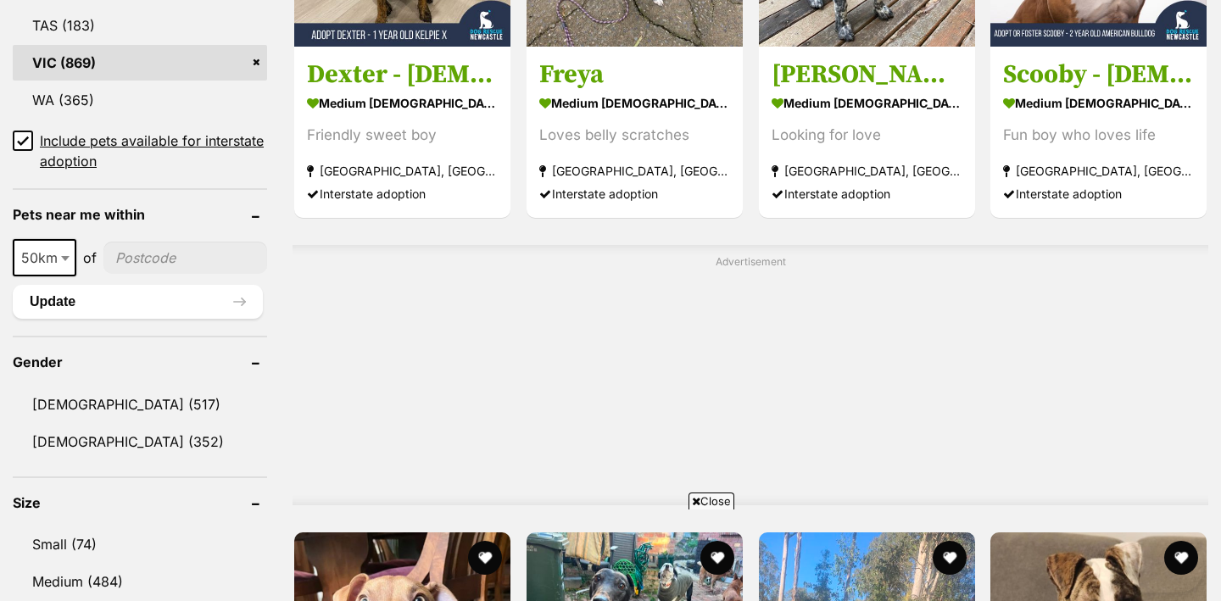
click at [96, 55] on link "VIC (869)" at bounding box center [140, 63] width 254 height 36
click at [90, 67] on link "VIC (869)" at bounding box center [140, 63] width 254 height 36
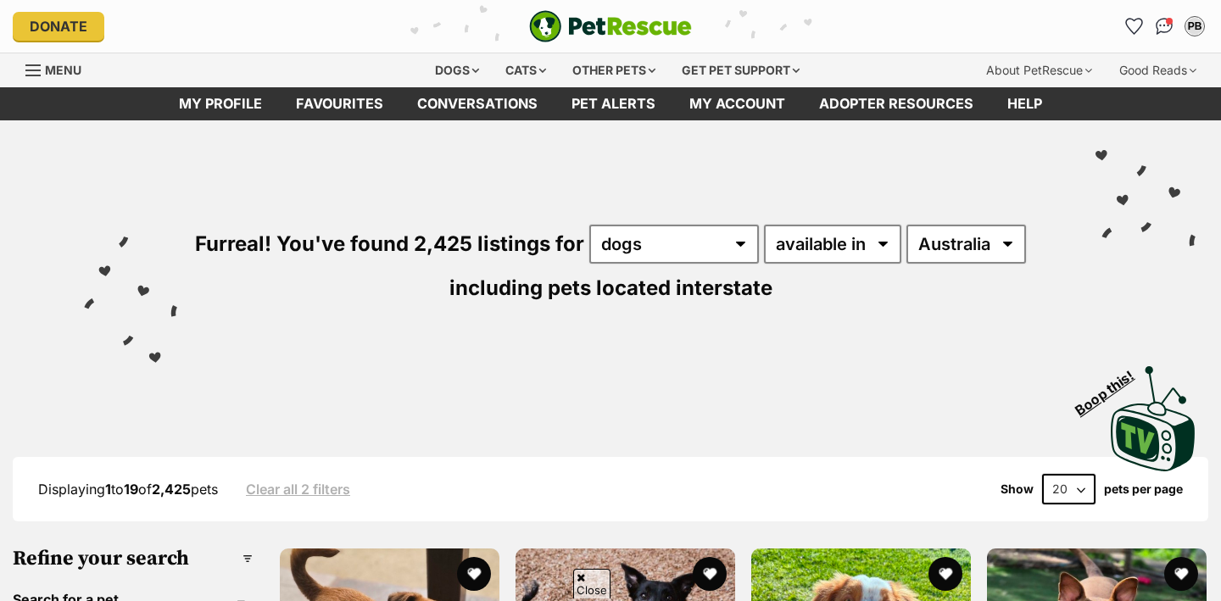
scroll to position [691, 0]
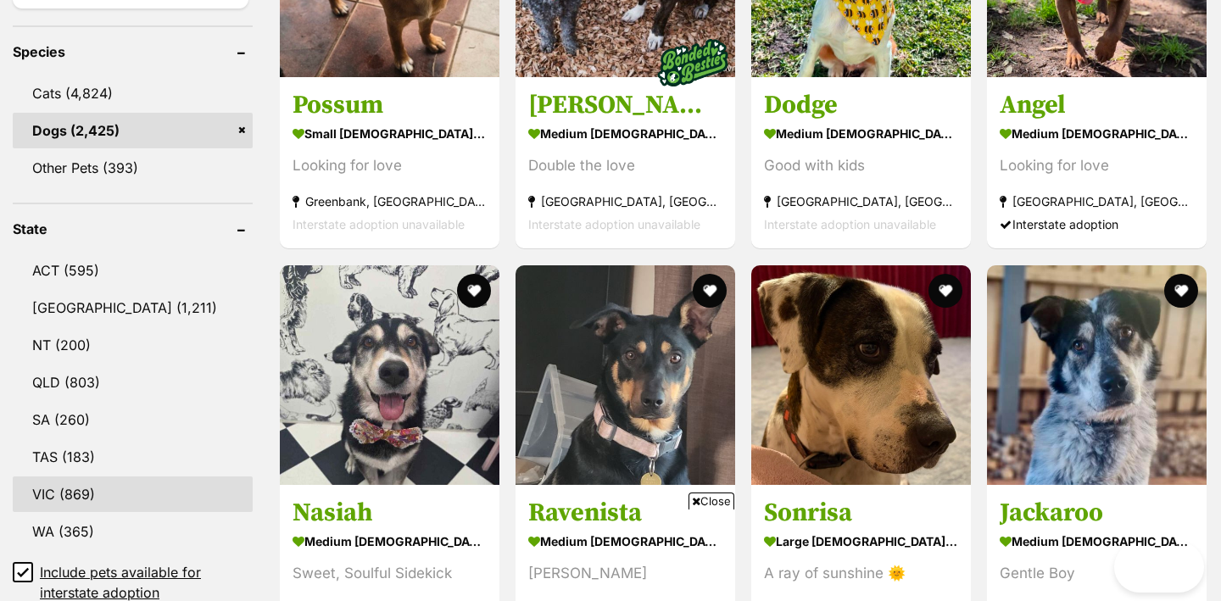
click at [82, 492] on link "VIC (869)" at bounding box center [133, 495] width 240 height 36
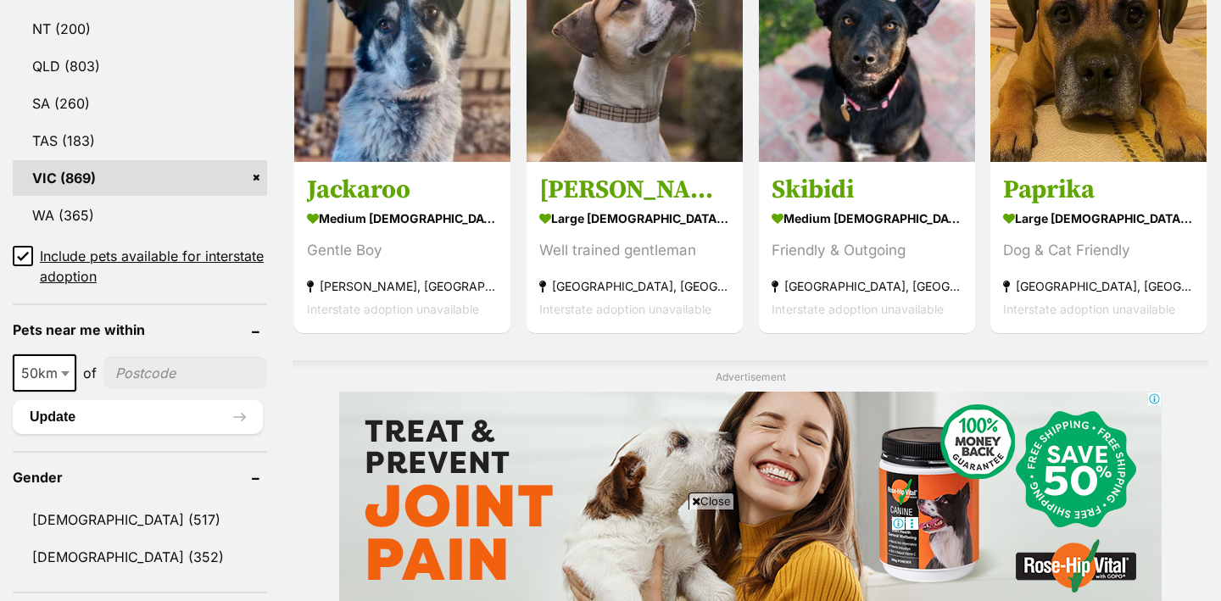
click at [216, 365] on input"] "postcode" at bounding box center [185, 373] width 164 height 32
type input"] "3186"
click at [65, 372] on b at bounding box center [65, 373] width 8 height 5
select select "250"
click at [118, 416] on button "Update" at bounding box center [138, 417] width 250 height 34
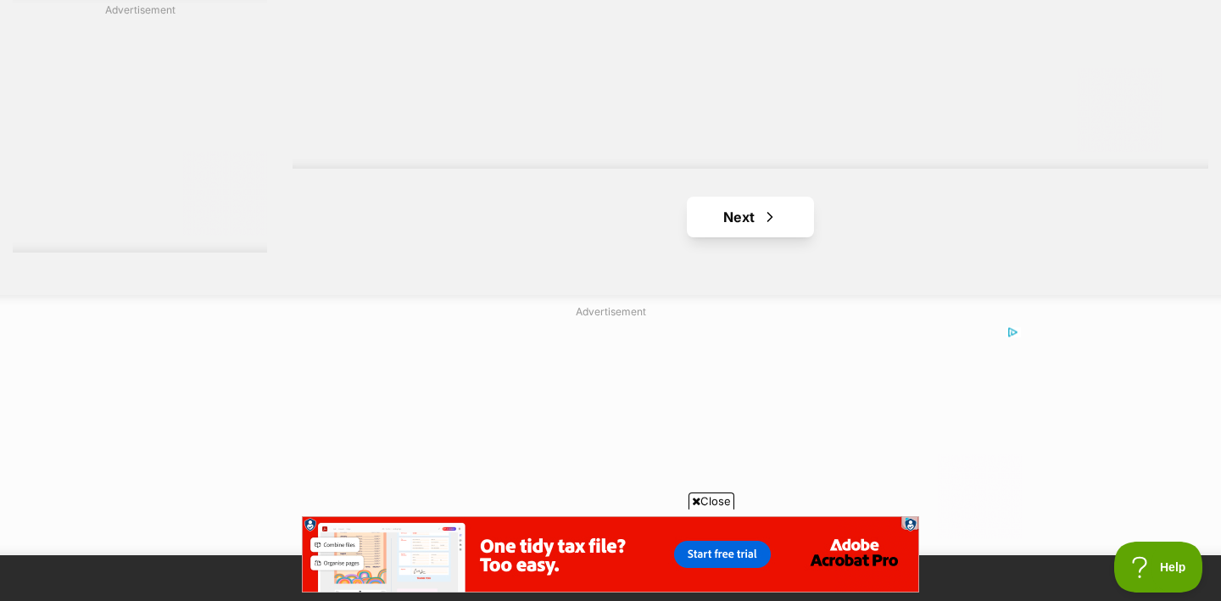
click at [745, 216] on link "Next" at bounding box center [750, 217] width 127 height 41
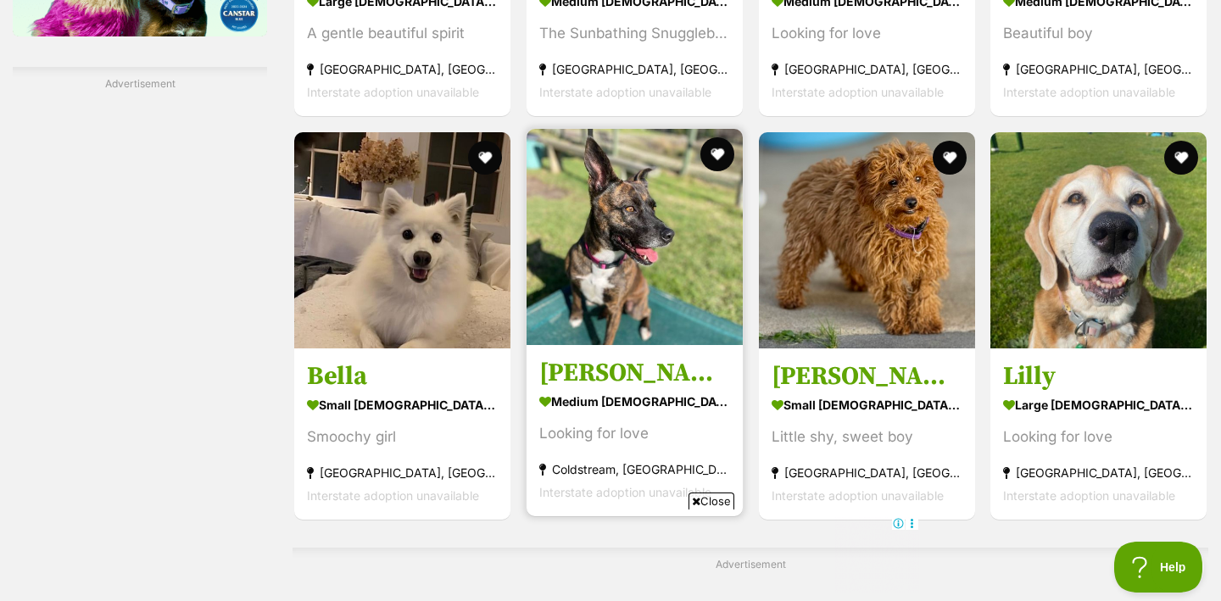
scroll to position [2534, 0]
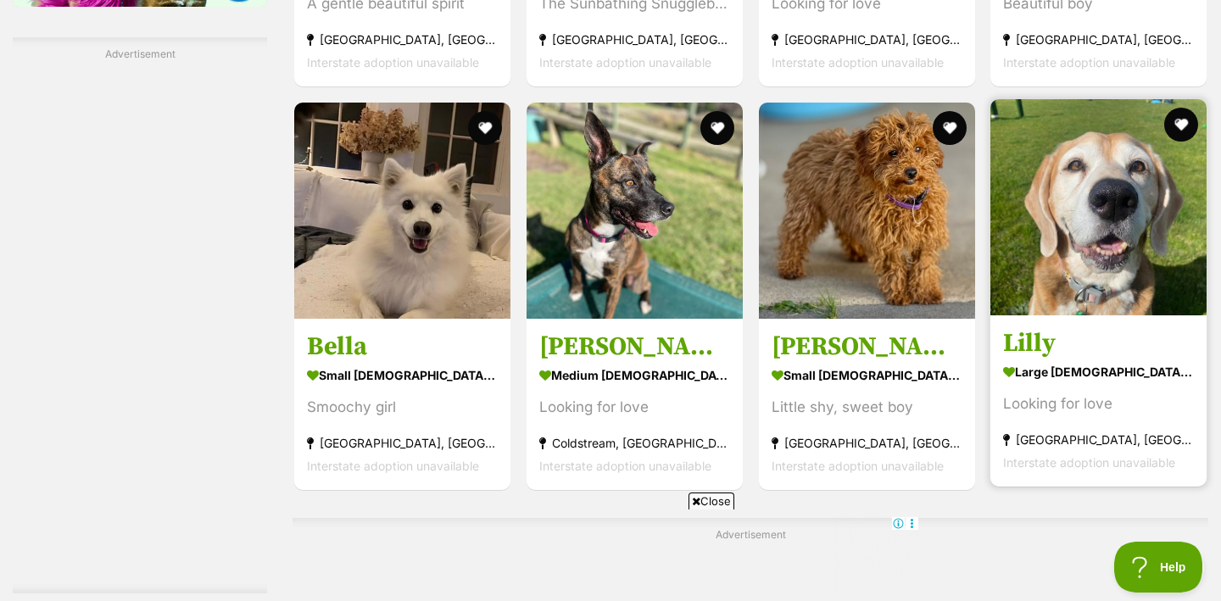
click at [1115, 375] on strong "large [DEMOGRAPHIC_DATA] Dog" at bounding box center [1098, 372] width 191 height 25
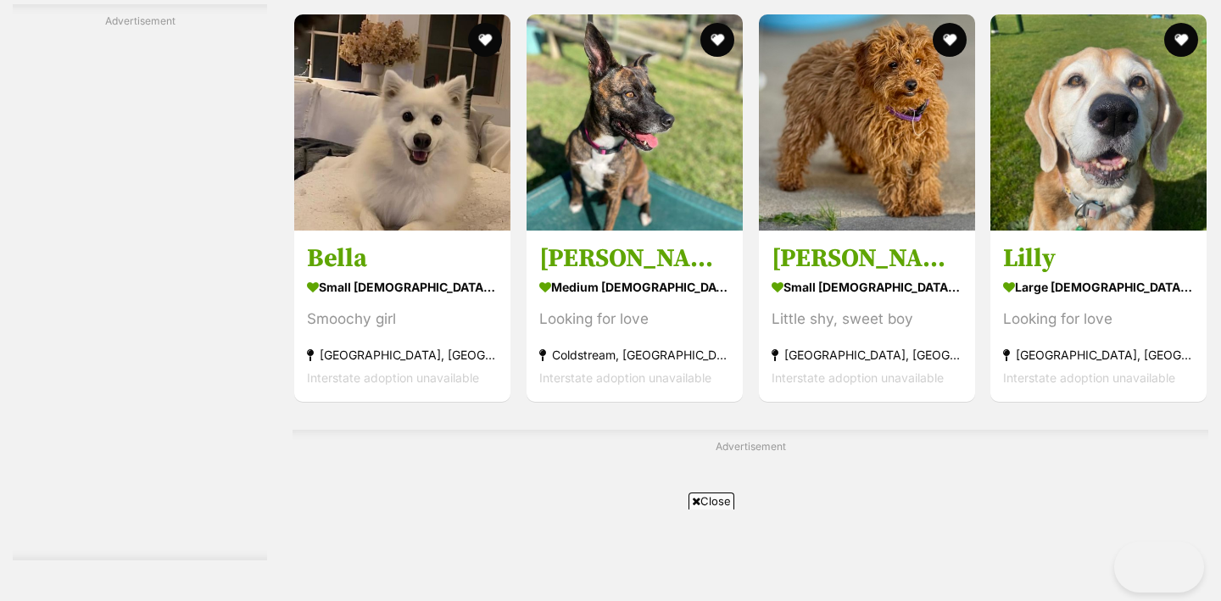
scroll to position [2796, 0]
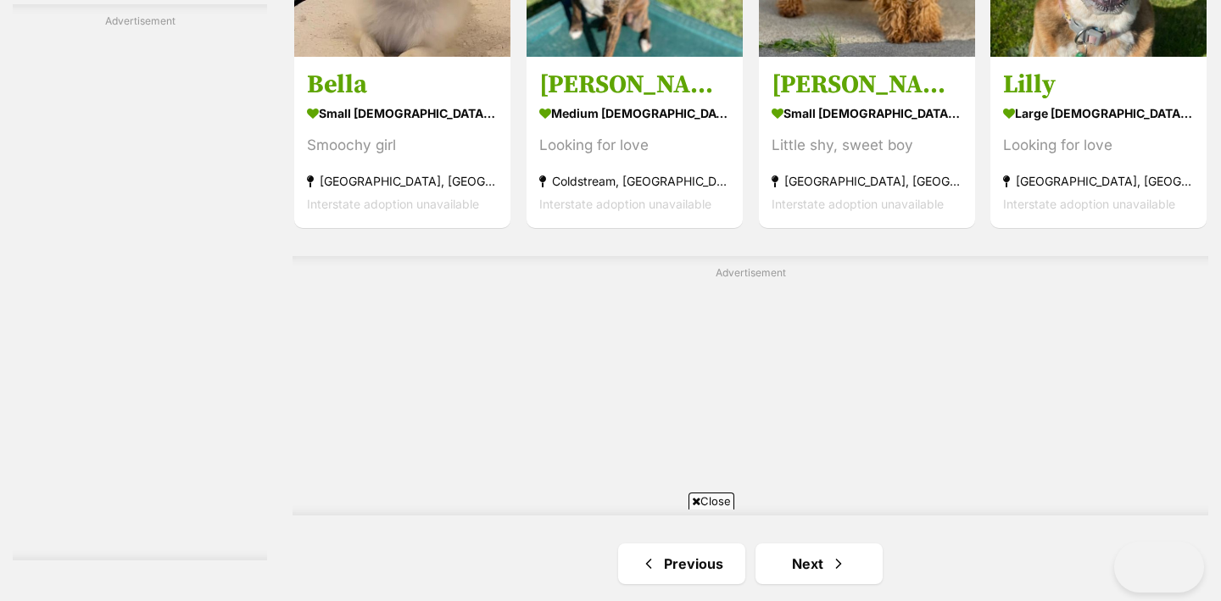
click at [696, 499] on icon at bounding box center [696, 501] width 8 height 11
click at [822, 544] on link "Next" at bounding box center [819, 564] width 127 height 41
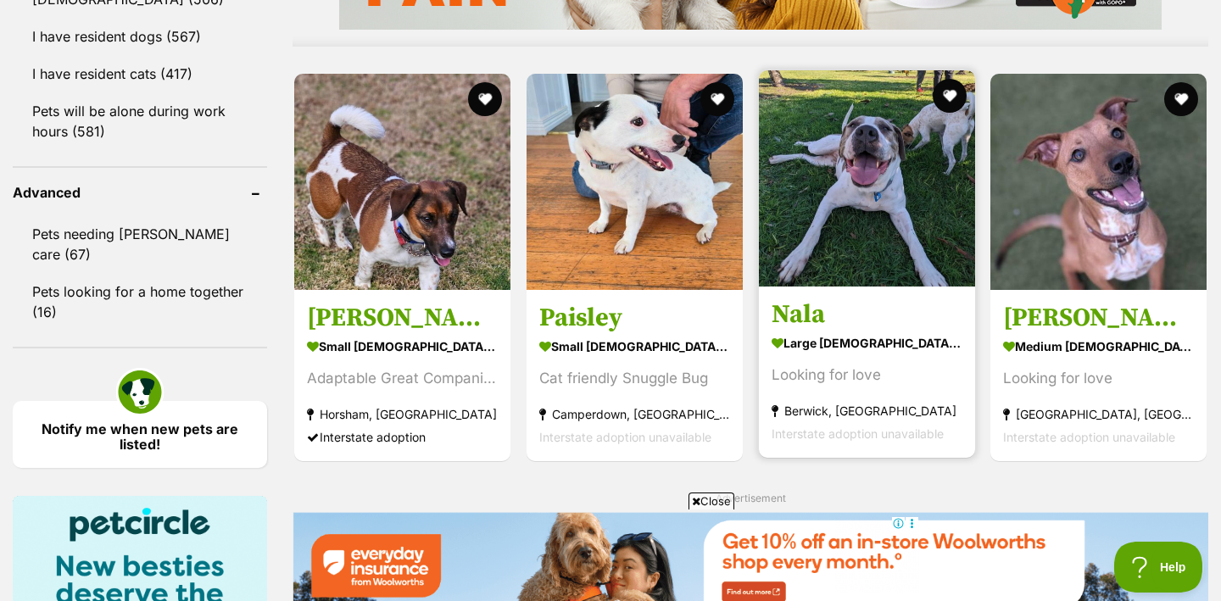
click at [808, 310] on h3 "Nala" at bounding box center [867, 315] width 191 height 32
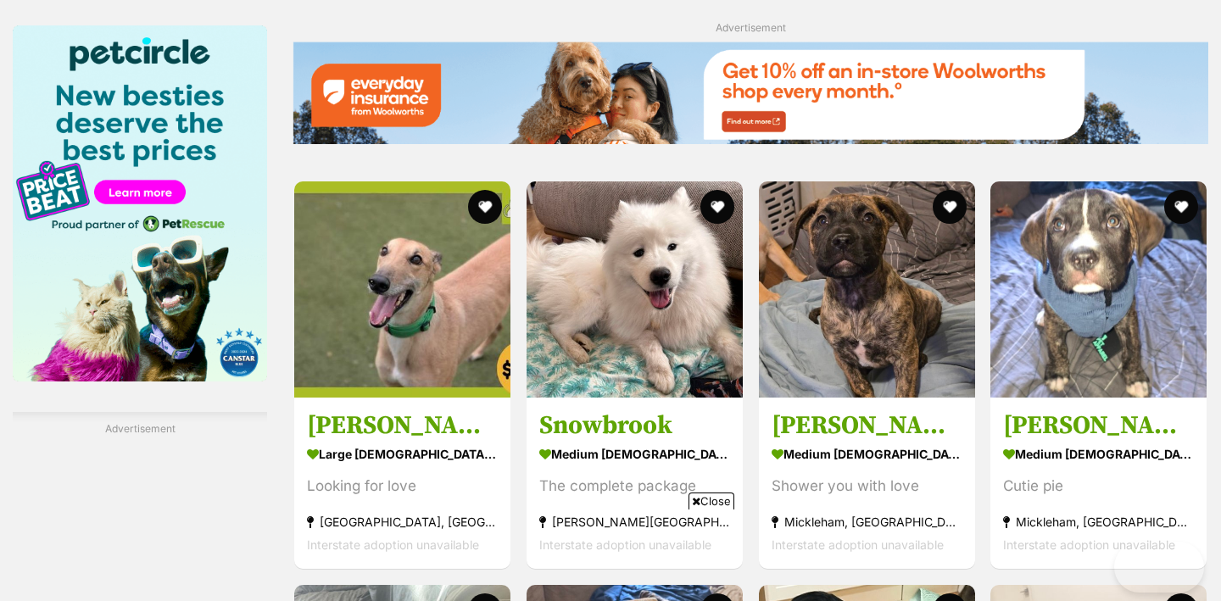
scroll to position [1907, 0]
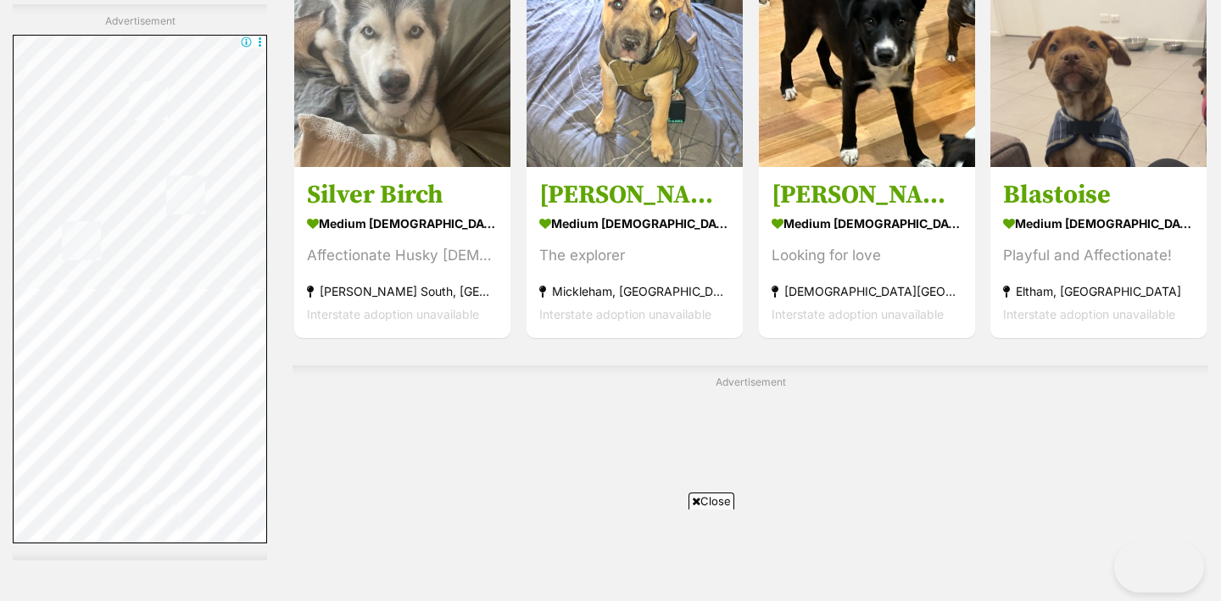
scroll to position [0, 0]
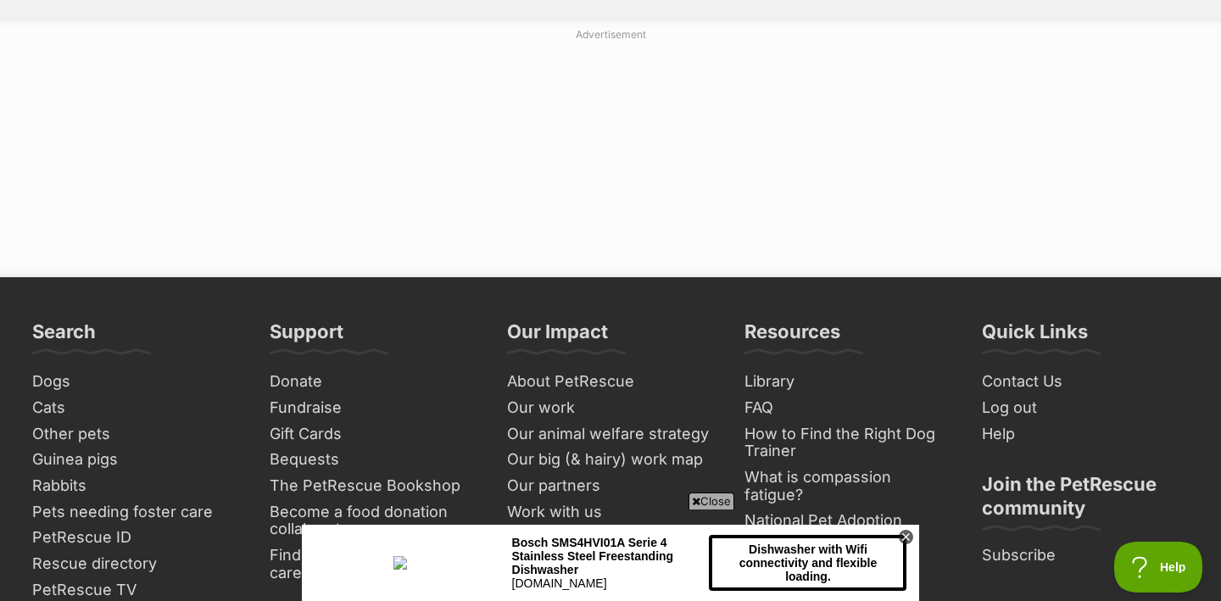
scroll to position [2865, 0]
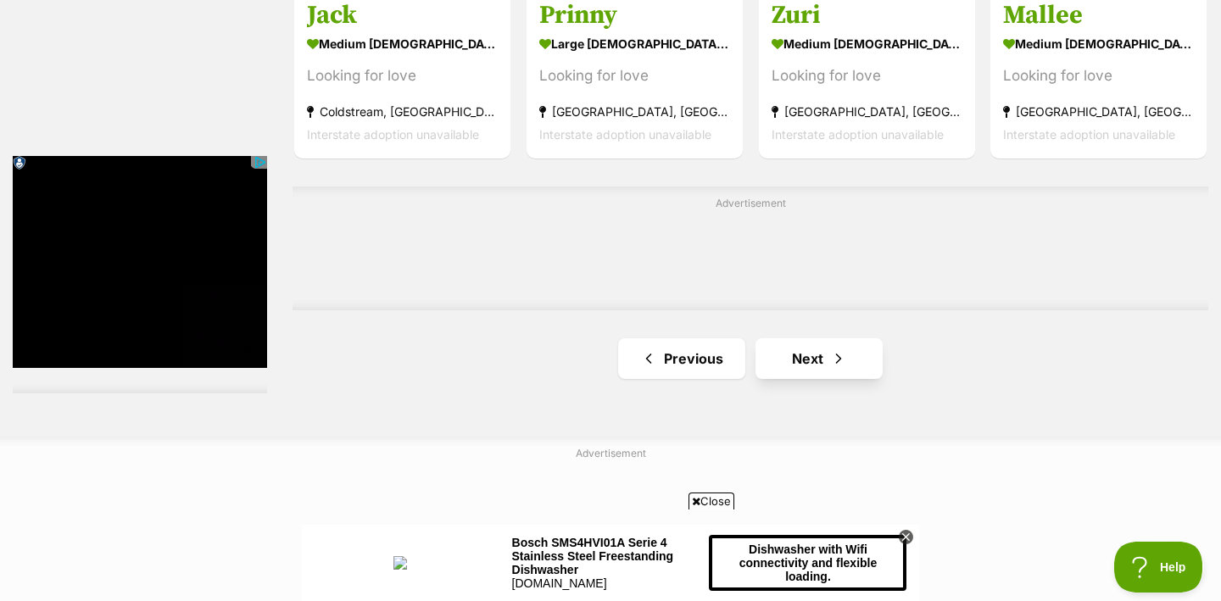
click at [823, 367] on link "Next" at bounding box center [819, 358] width 127 height 41
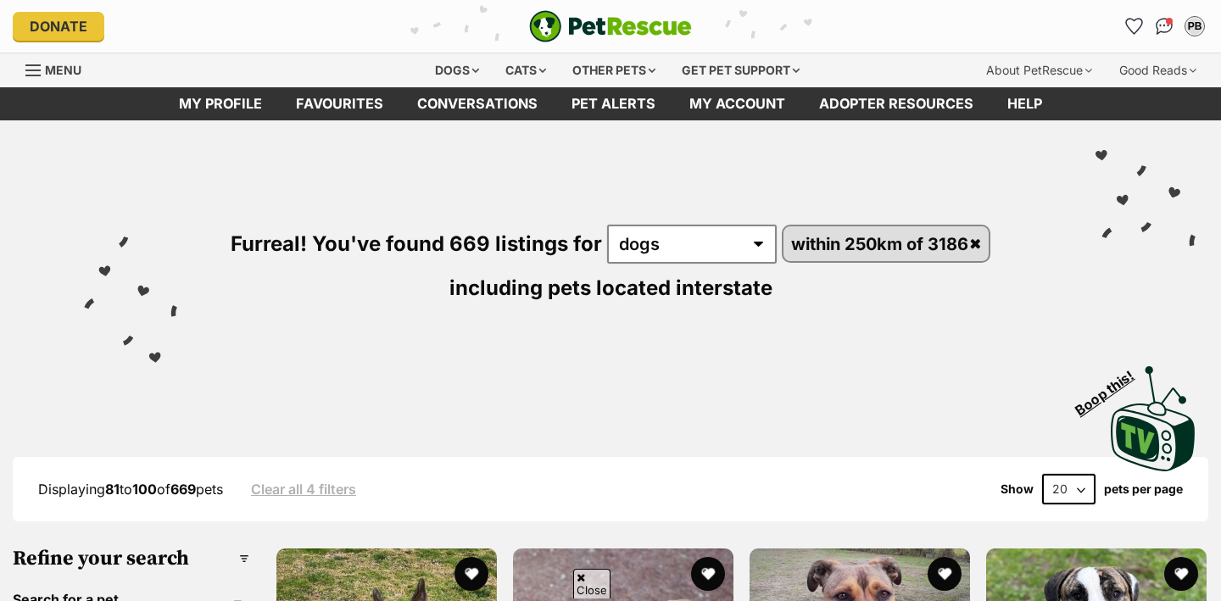
scroll to position [489, 0]
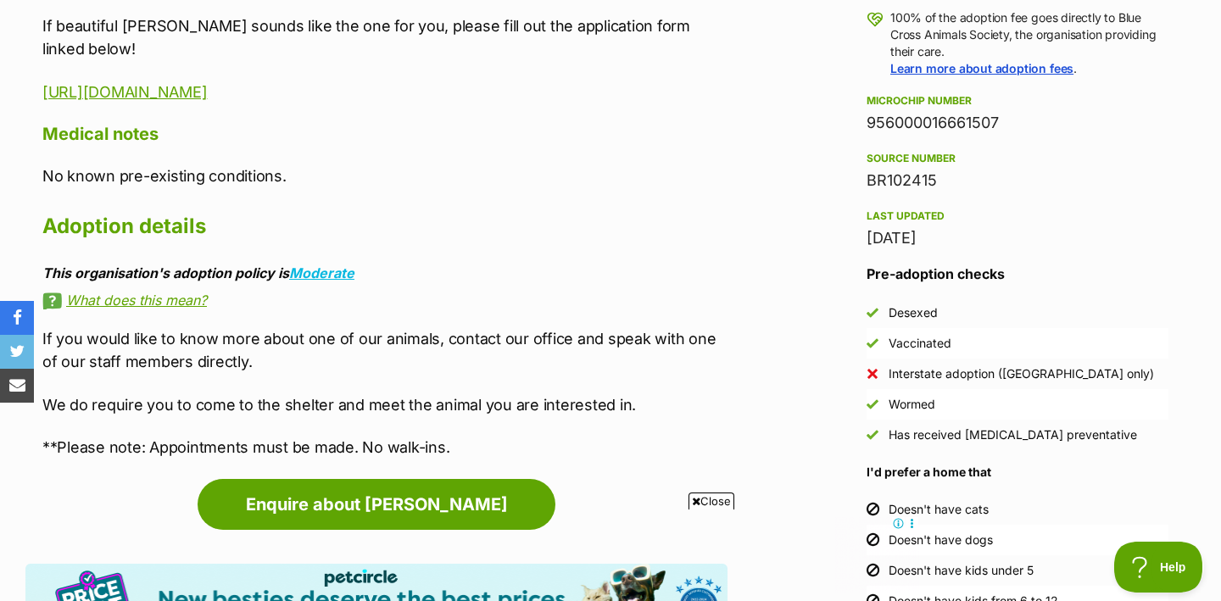
scroll to position [1487, 0]
